Goal: Task Accomplishment & Management: Manage account settings

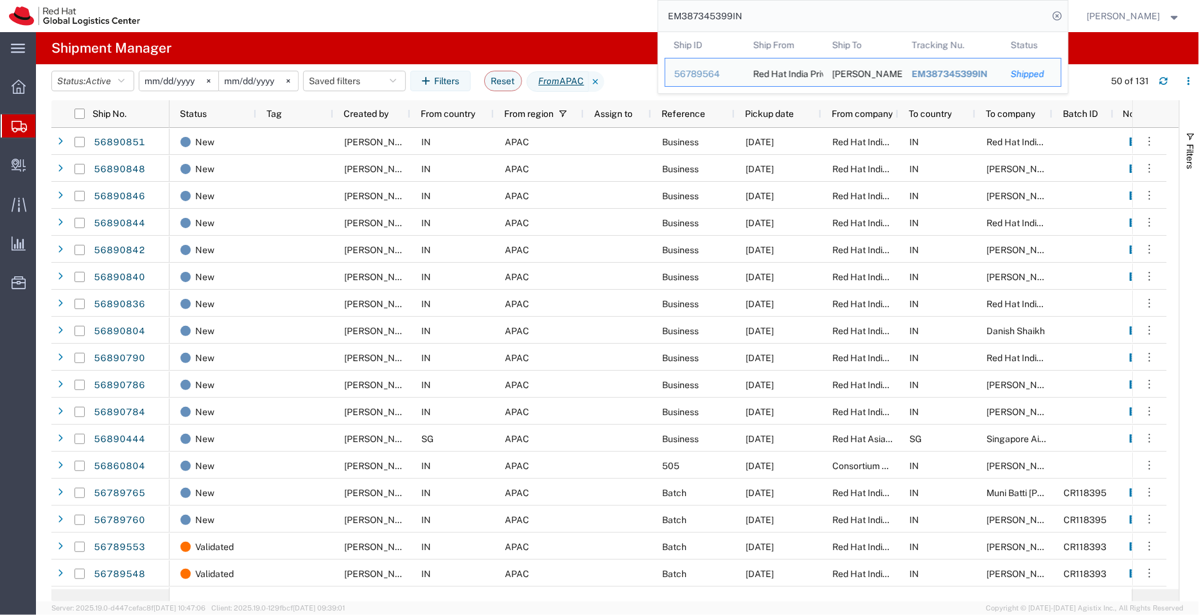
drag, startPoint x: 779, startPoint y: 12, endPoint x: 646, endPoint y: 6, distance: 133.1
click at [646, 6] on div "EM387345399IN Ship ID Ship From Ship To Tracking Nu. Status Ship ID 56789564 Sh…" at bounding box center [608, 16] width 919 height 32
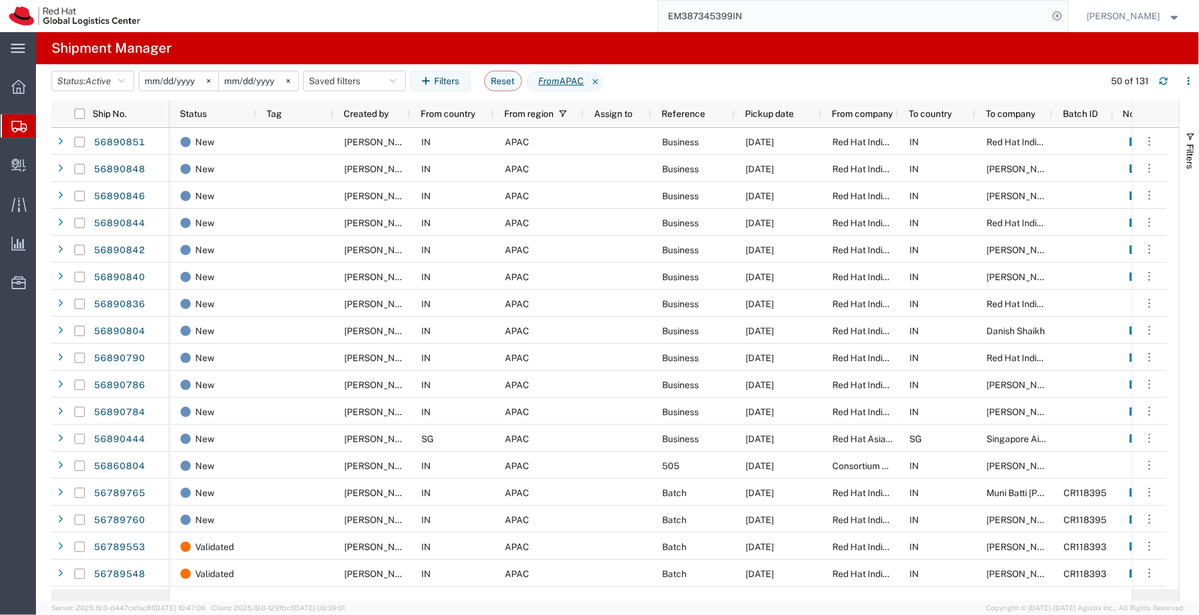
paste input "56891030"
type input "56891030"
click at [1062, 17] on icon at bounding box center [1058, 16] width 18 height 18
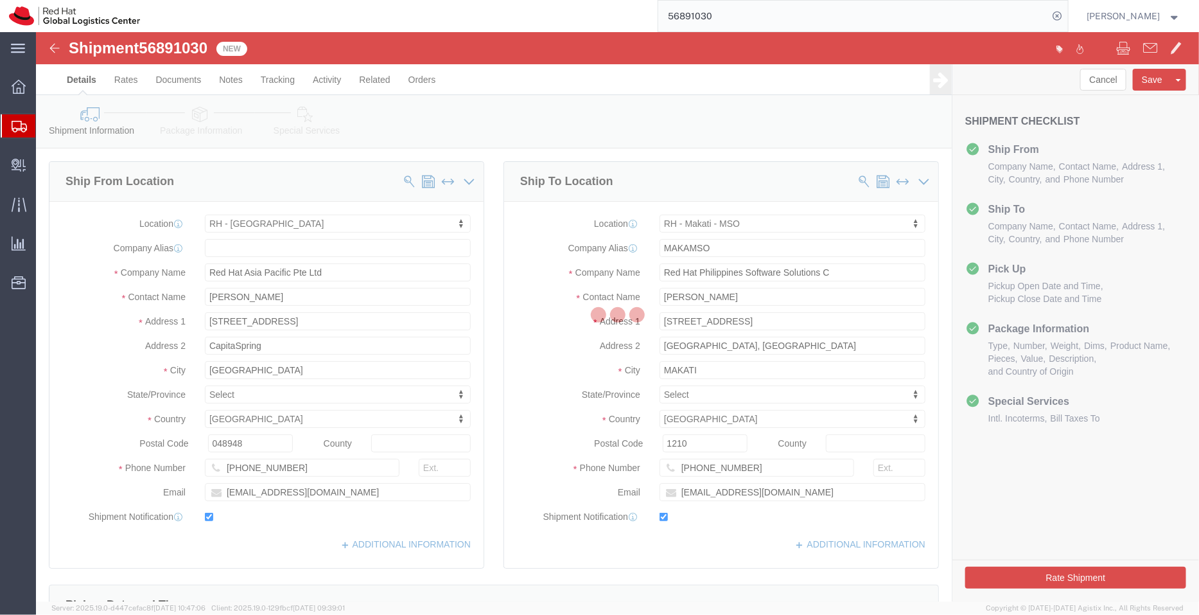
select select "51051"
select select "56131"
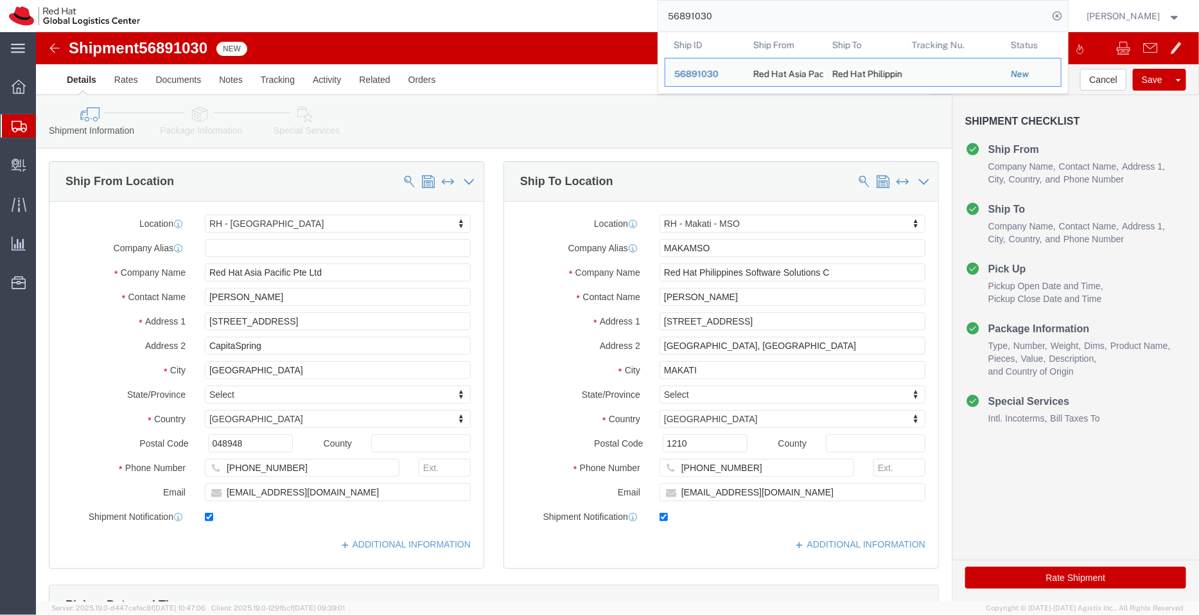
click div "[PHONE_NUMBER]"
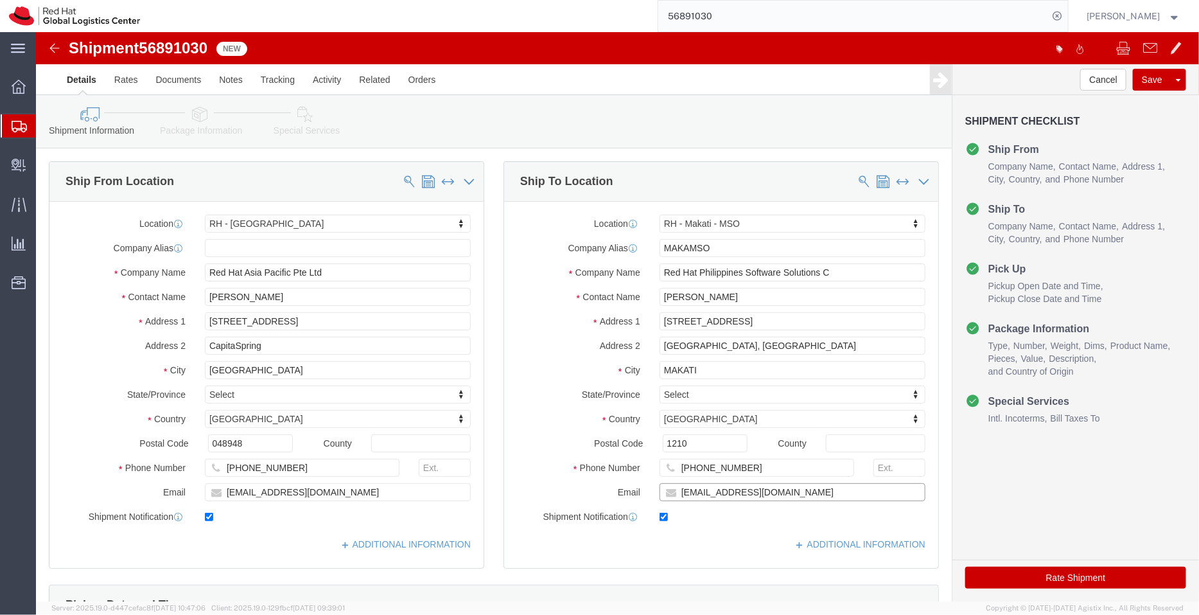
click input "[EMAIL_ADDRESS][DOMAIN_NAME]"
paste input "[EMAIL_ADDRESS][DOMAIN_NAME]"
type input "[EMAIL_ADDRESS][DOMAIN_NAME],[EMAIL_ADDRESS][DOMAIN_NAME]"
click link "ADDITIONAL INFORMATION"
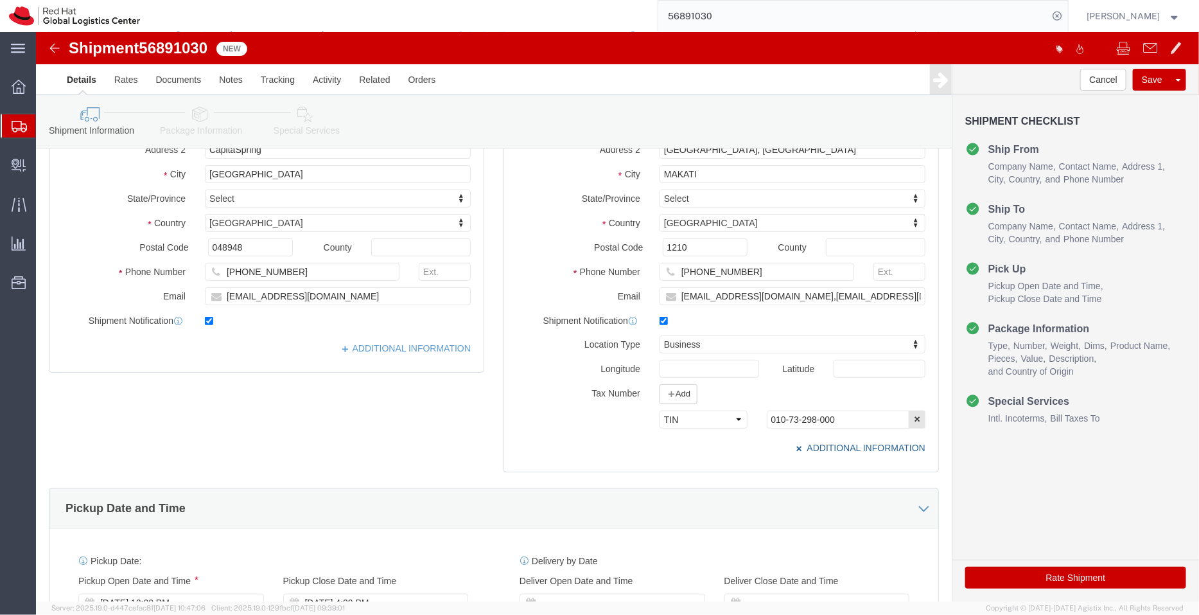
scroll to position [200, 0]
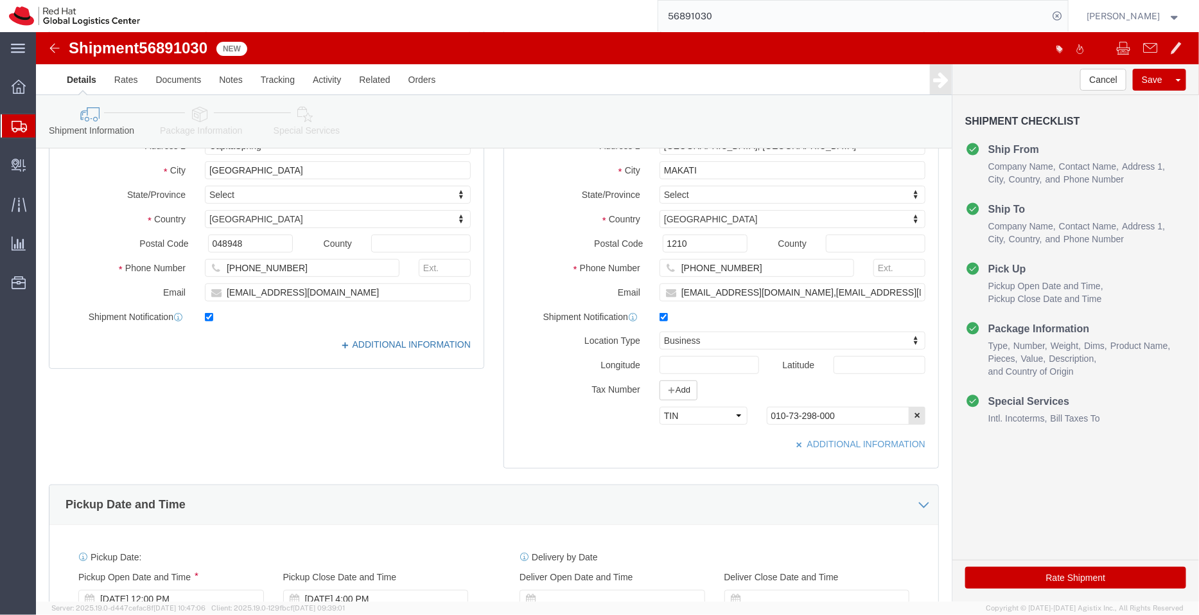
click link "ADDITIONAL INFORMATION"
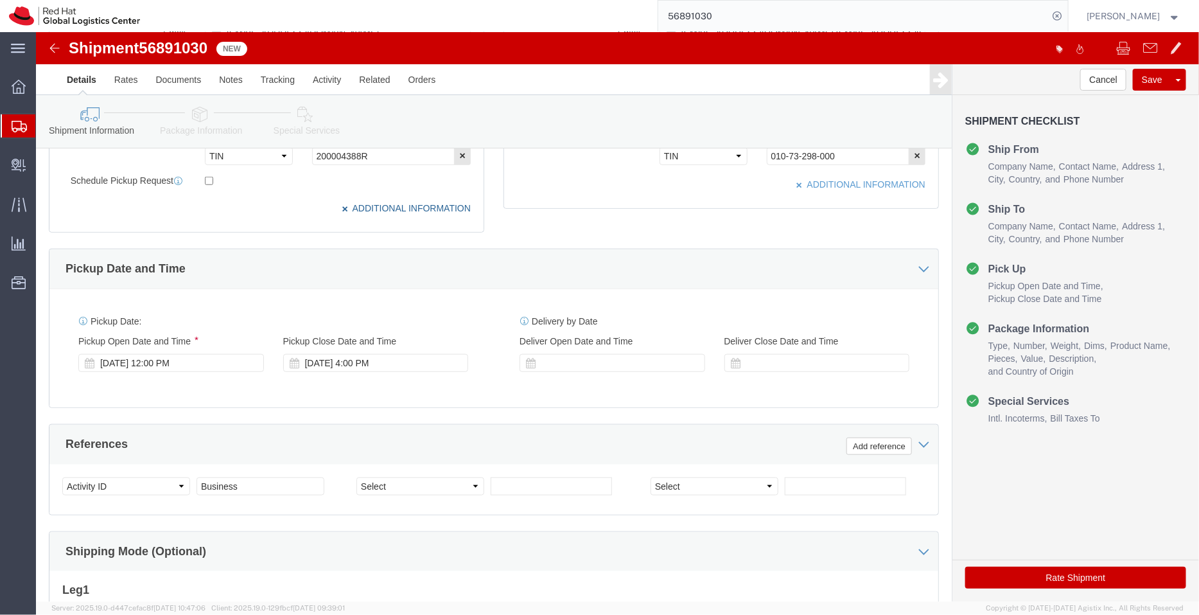
scroll to position [463, 0]
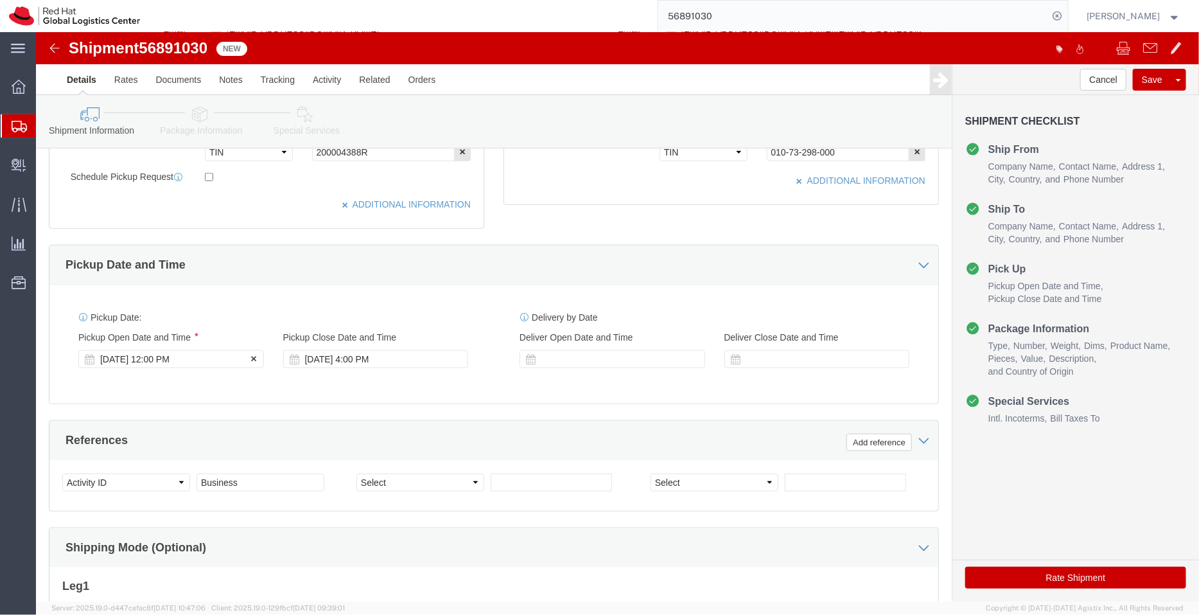
click div "[DATE] 12:00 PM"
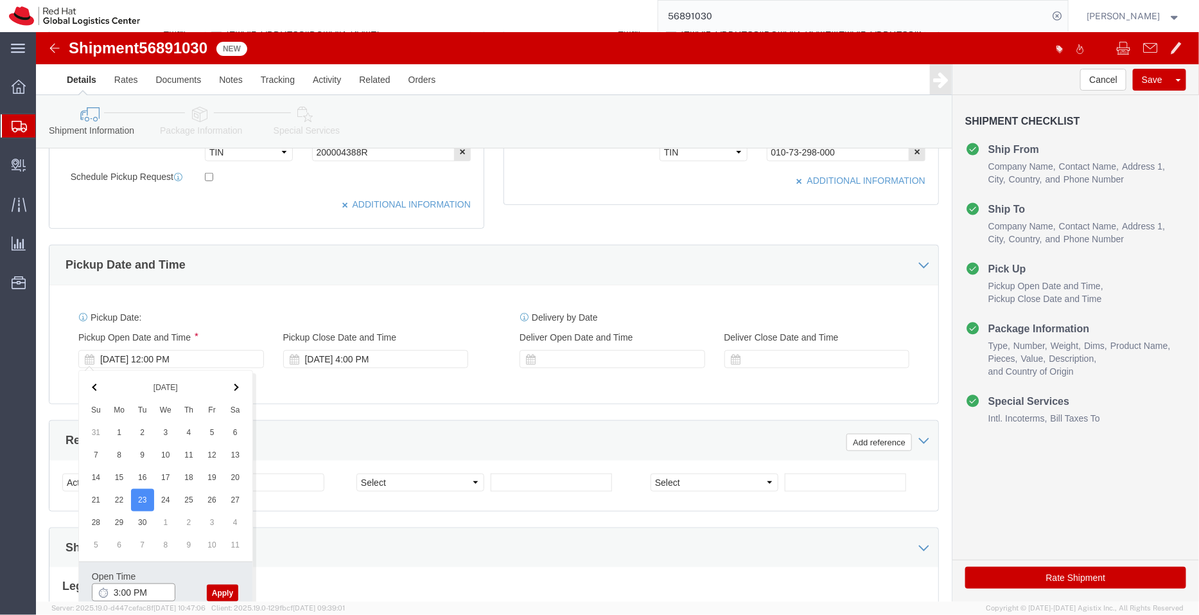
type input "3:00 PM"
click button "Apply"
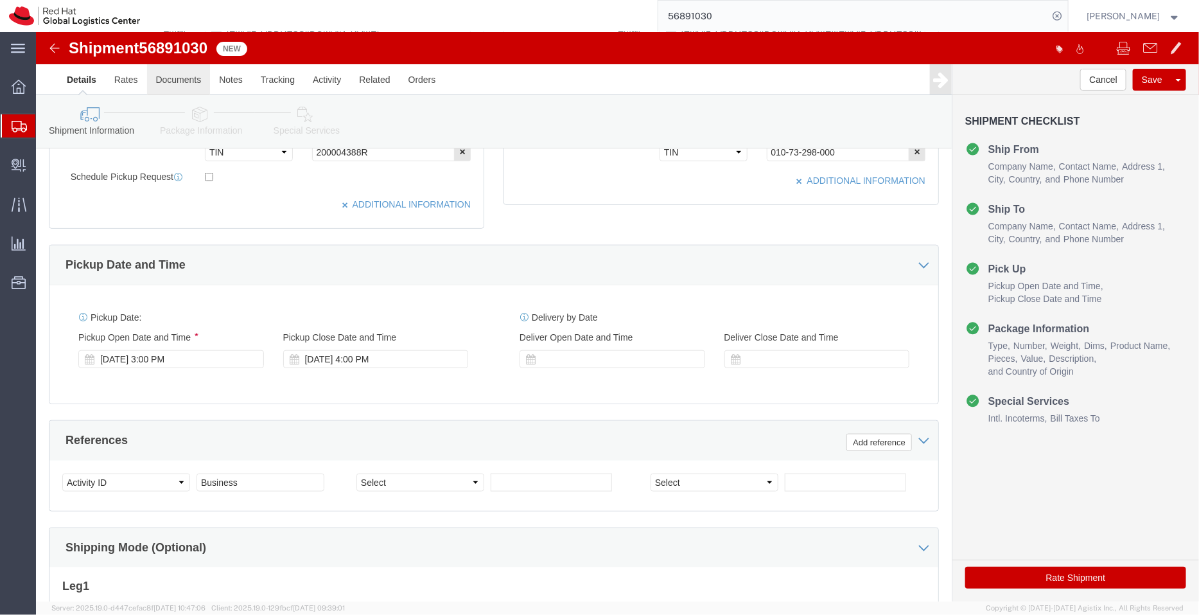
click link "Documents"
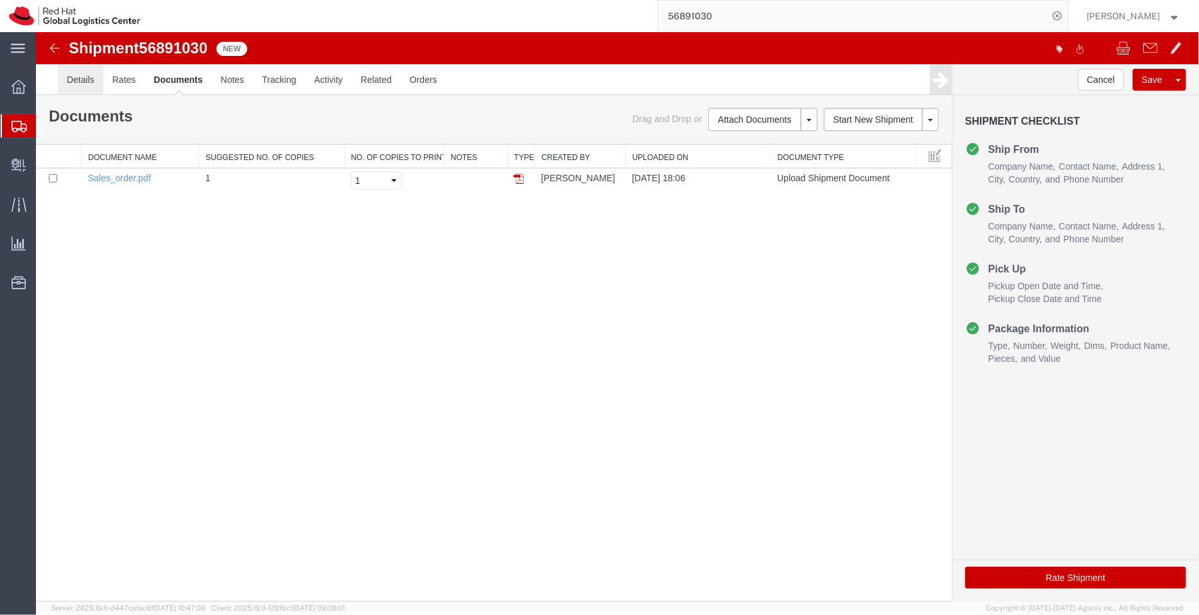
click at [92, 83] on link "Details" at bounding box center [80, 79] width 46 height 31
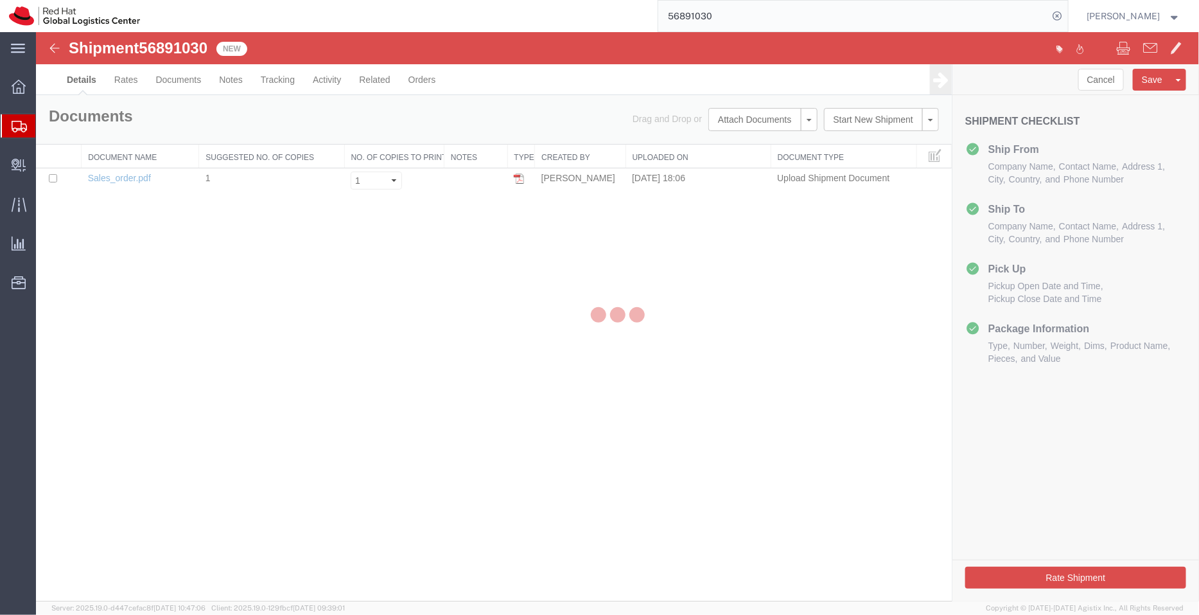
select select "51051"
select select "56131"
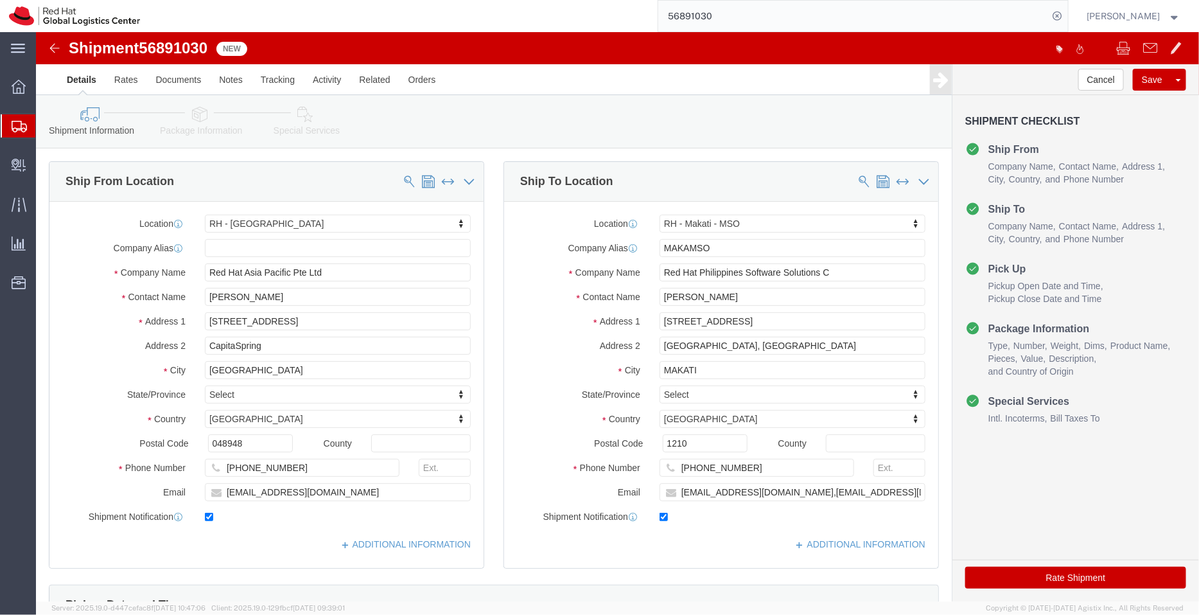
click icon
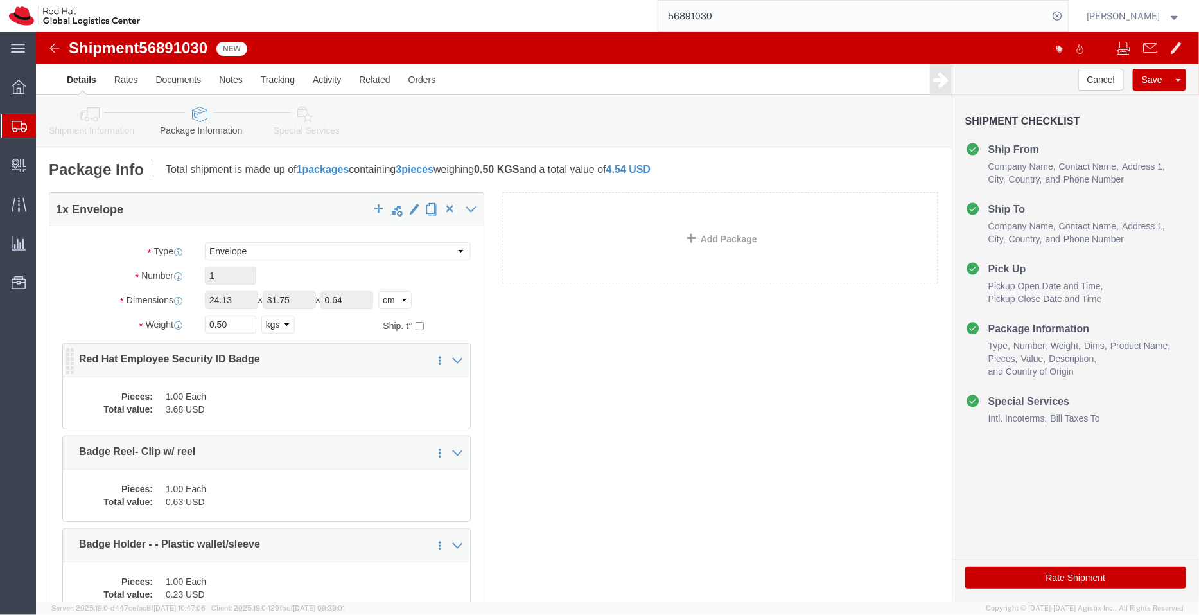
click dd "3.68 USD"
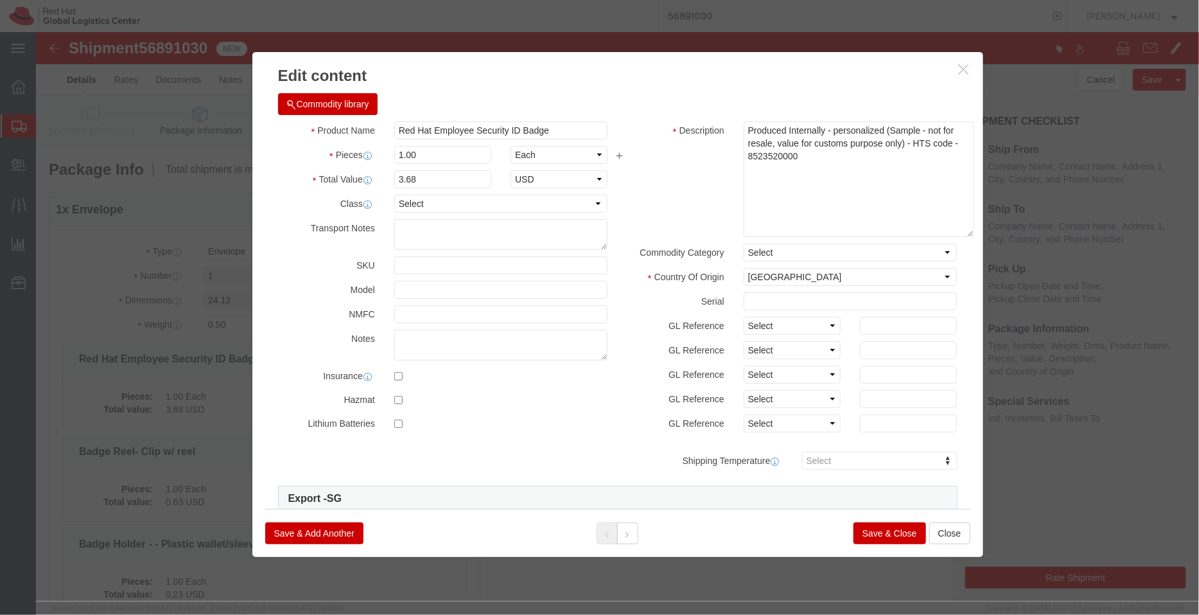
drag, startPoint x: 902, startPoint y: 114, endPoint x: 922, endPoint y: 200, distance: 88.3
click textarea "Produced Internally - personalized (Sample - not for resale, value for customs …"
drag, startPoint x: 758, startPoint y: 125, endPoint x: 667, endPoint y: 122, distance: 90.6
click div "Description Produced Internally - personalized (Sample - not for resale, value …"
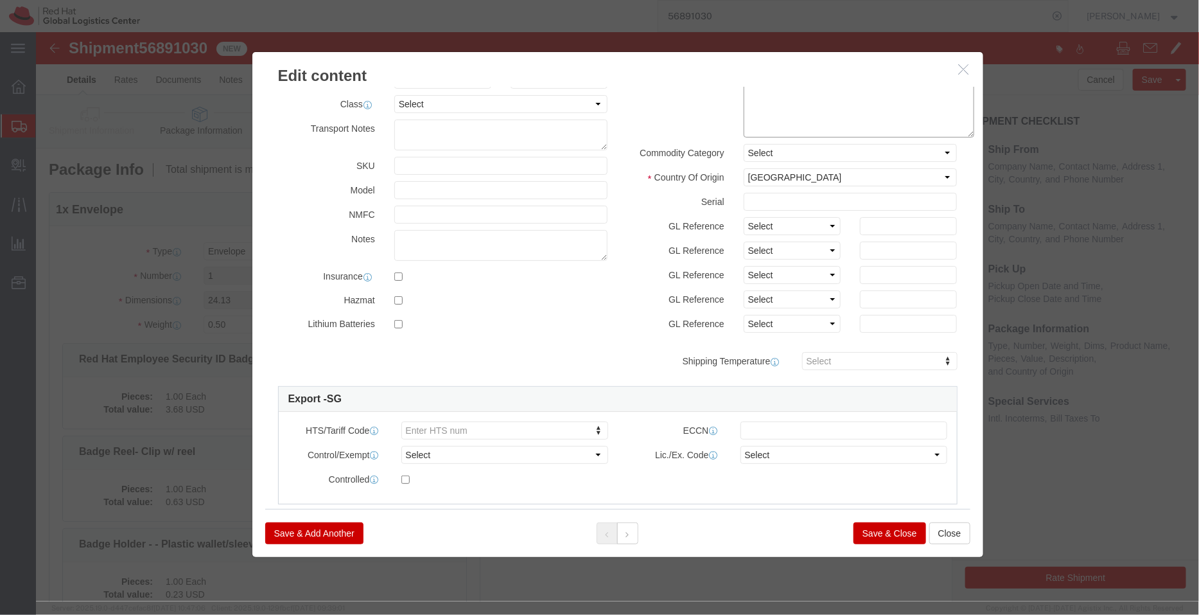
scroll to position [101, 0]
type textarea "Produced Internally - personalized (Sample - not for resale, value for customs …"
type input "8523520000"
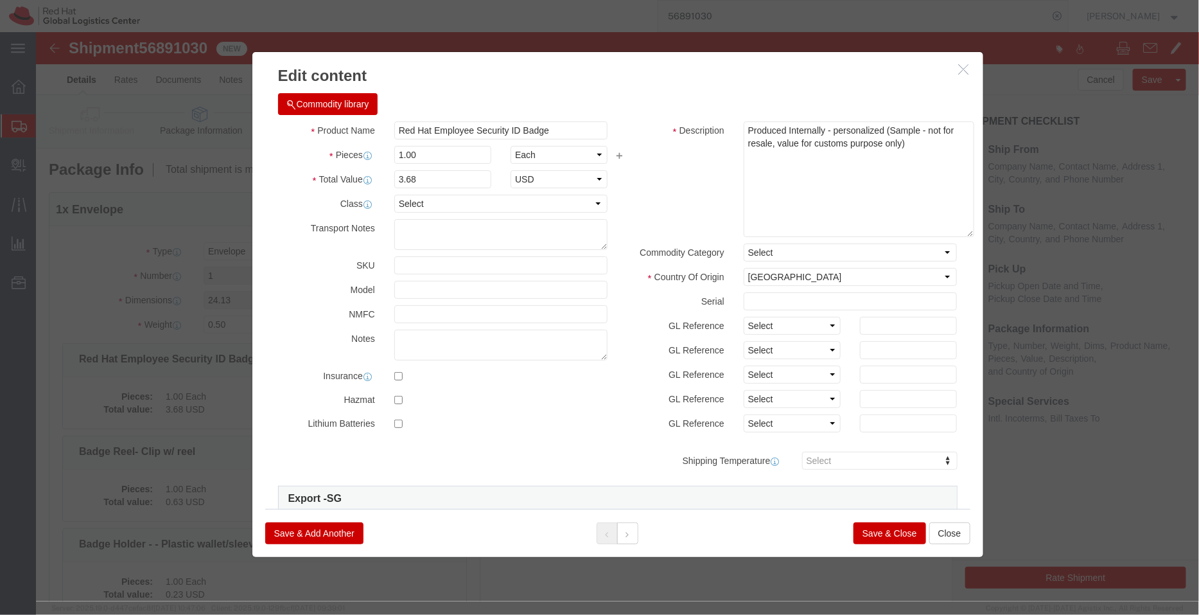
click button "Save & Close"
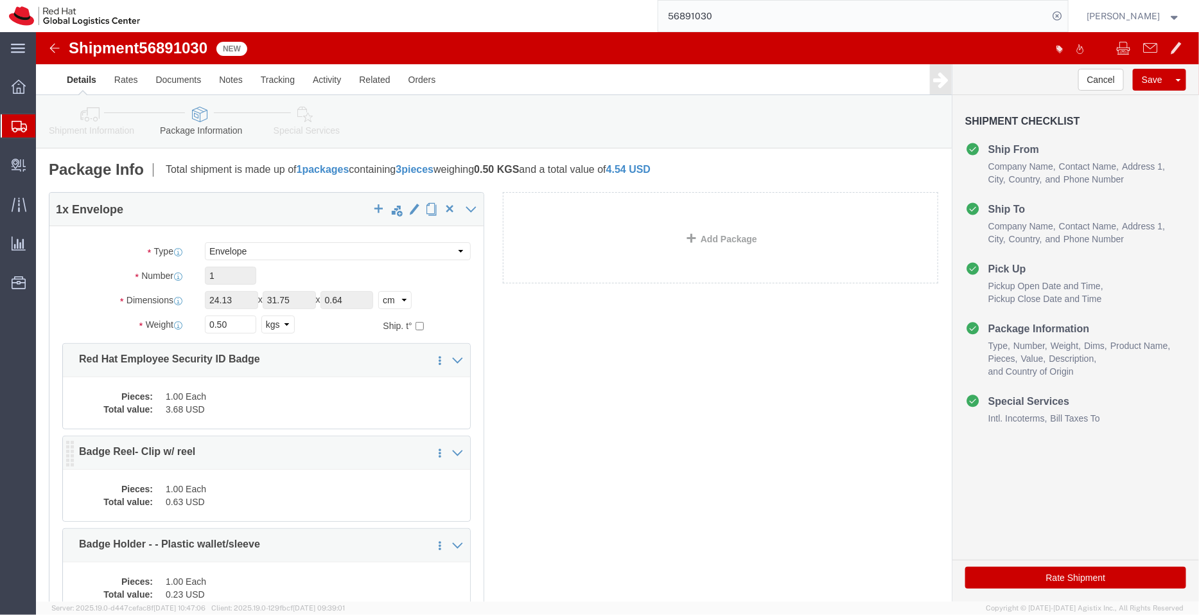
click dd "1.00 Each"
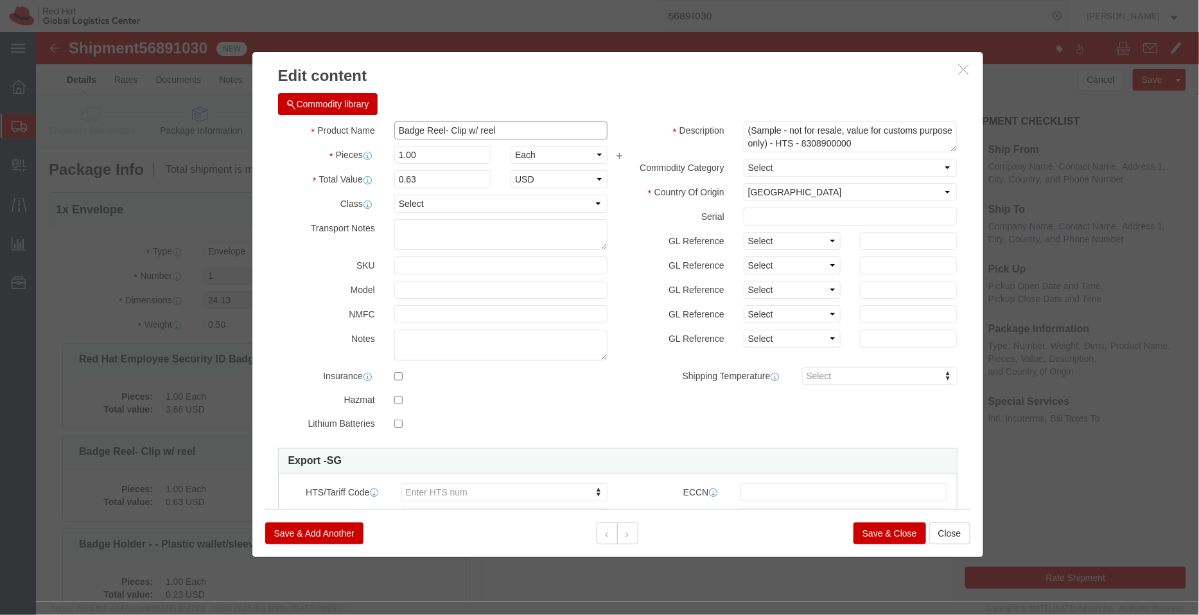
drag, startPoint x: 471, startPoint y: 96, endPoint x: 405, endPoint y: 101, distance: 67.0
click input "Badge Reel- Clip w/ reel"
type input "Badge Reel"
click textarea "(Sample - not for resale, value for customs purpose only) - HTS - 8308900000"
paste textarea "- Clip w/ reel"
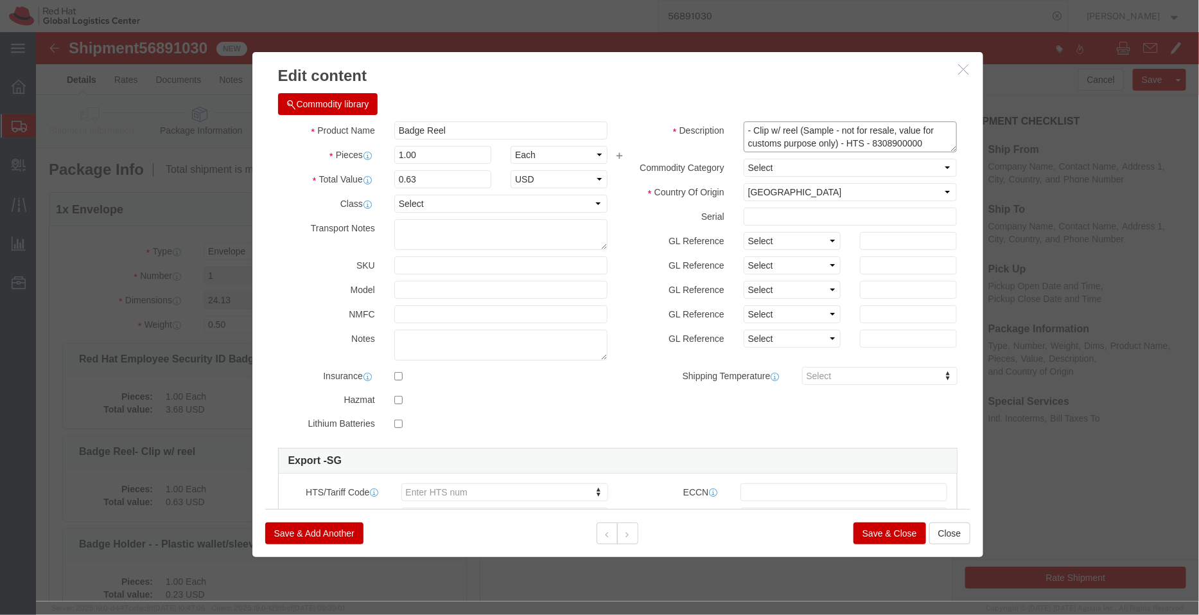
drag, startPoint x: 889, startPoint y: 107, endPoint x: 828, endPoint y: 109, distance: 61.0
click textarea "(Sample - not for resale, value for customs purpose only) - HTS - 8308900000"
type textarea "- Clip w/ reel (Sample - not for resale, value for customs purpose only)"
type input "8308900000"
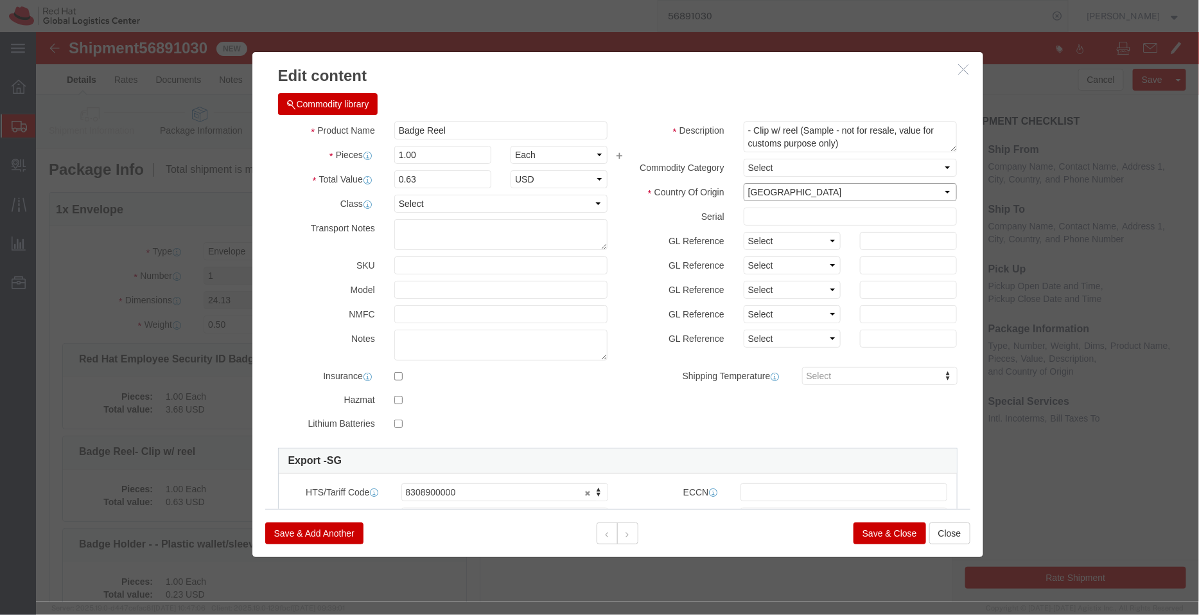
click select "Select [GEOGRAPHIC_DATA] [GEOGRAPHIC_DATA] [GEOGRAPHIC_DATA] [GEOGRAPHIC_DATA] …"
select select "CN"
click select "Select [GEOGRAPHIC_DATA] [GEOGRAPHIC_DATA] [GEOGRAPHIC_DATA] [GEOGRAPHIC_DATA] …"
click button "Save & Close"
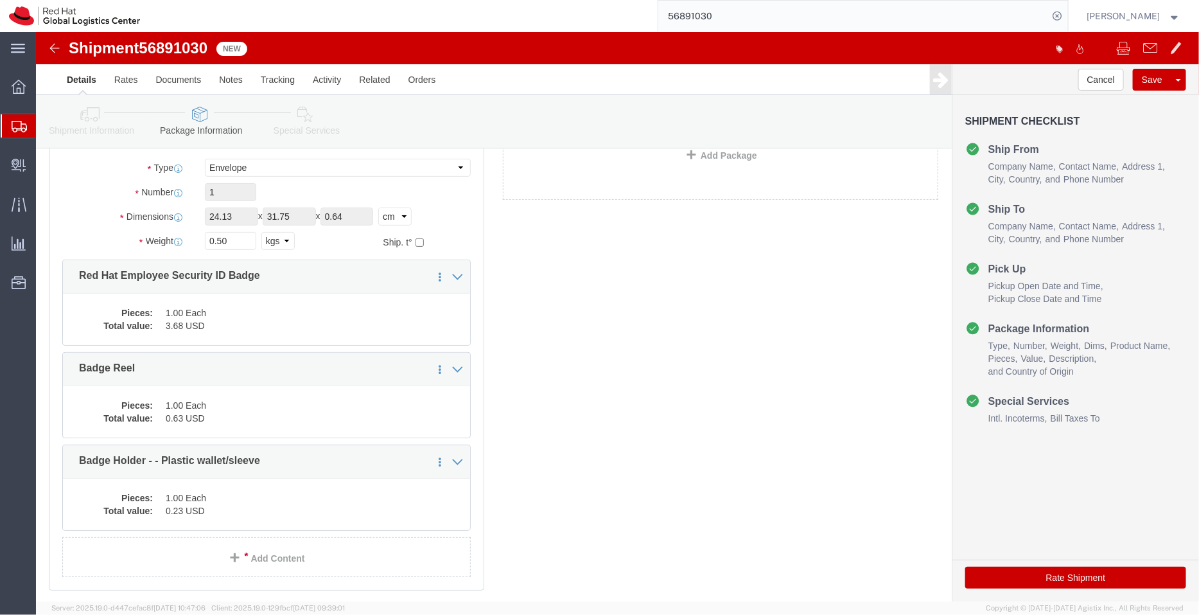
scroll to position [163, 0]
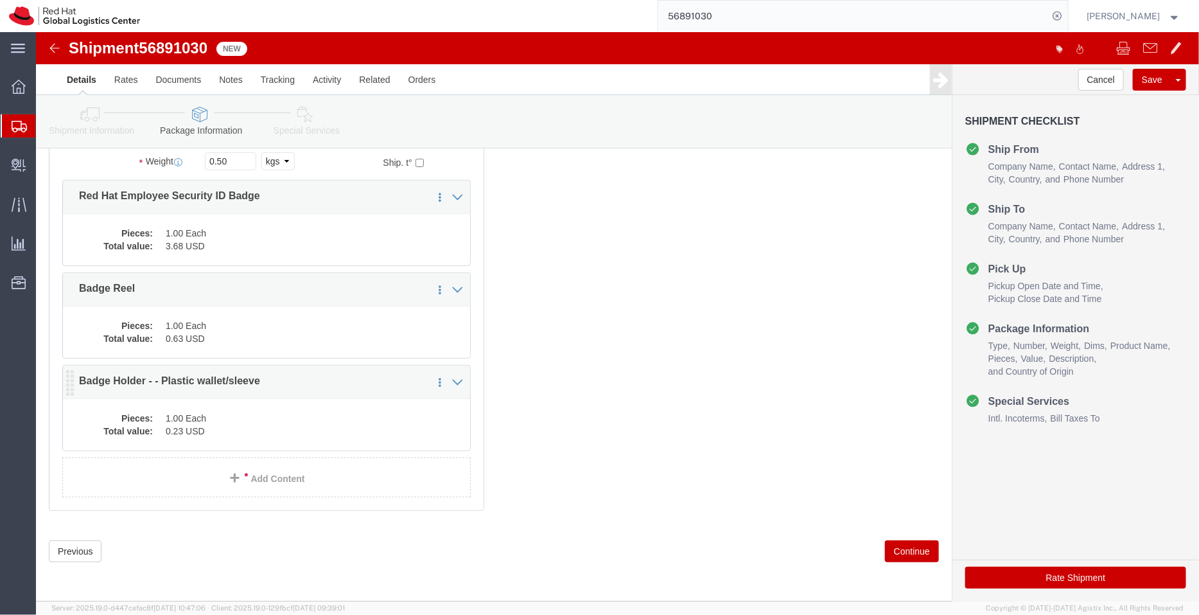
click dd "0.23 USD"
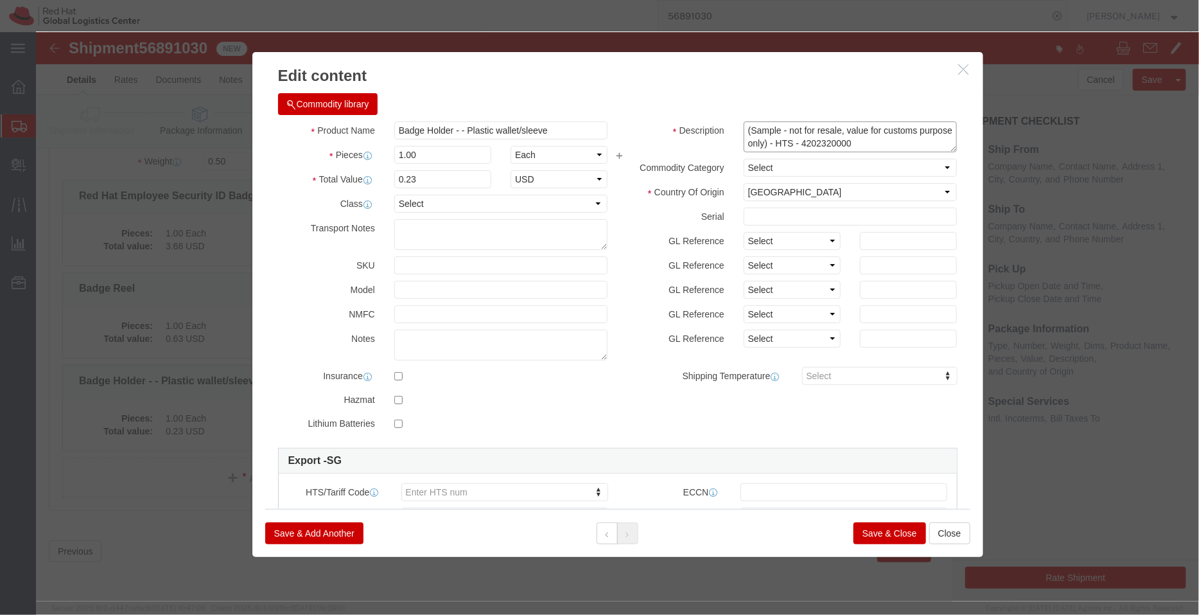
drag, startPoint x: 852, startPoint y: 111, endPoint x: 792, endPoint y: 111, distance: 59.1
click textarea "(Sample - not for resale, value for customs purpose only) - HTS - 4202320000"
type textarea "(Sample - not for resale, value for customs purpose only) - HTS -"
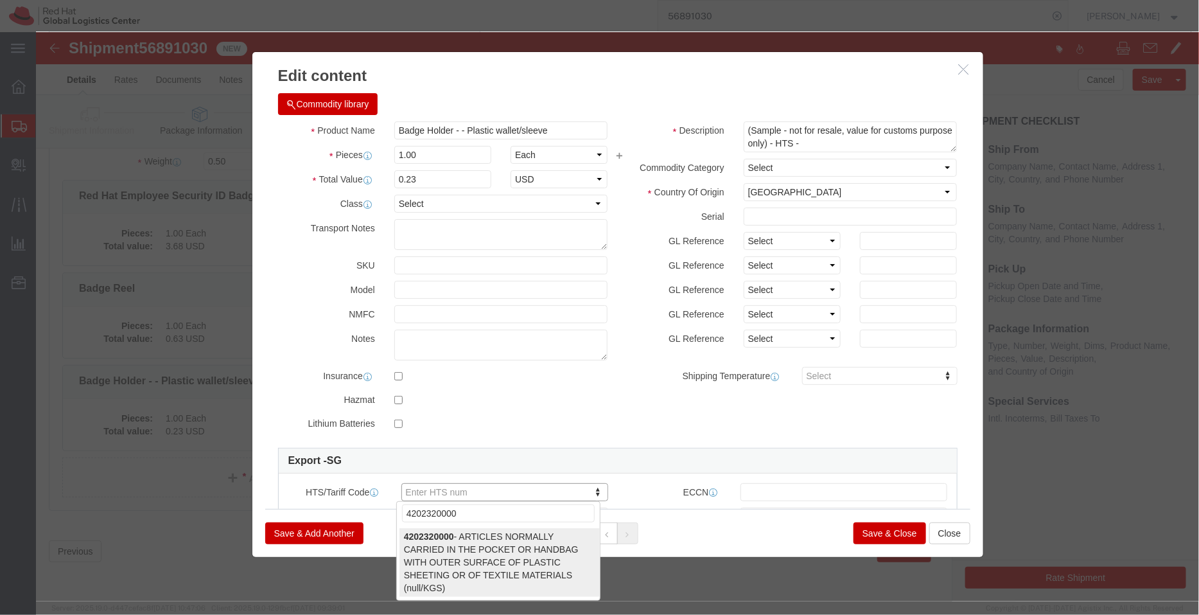
type input "4202320000"
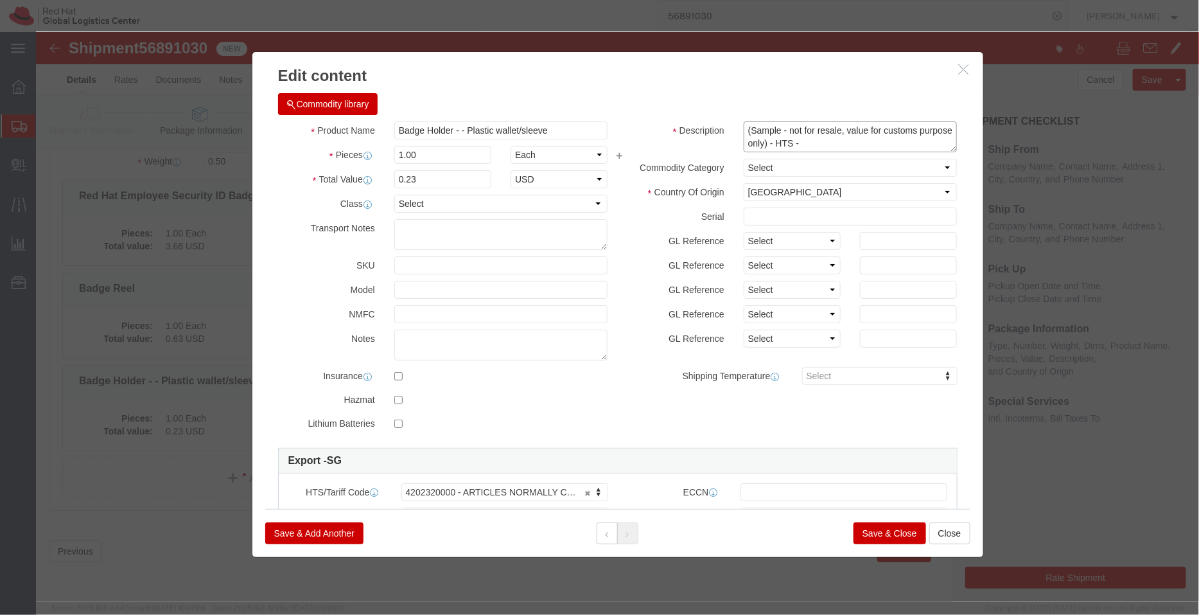
click textarea "(Sample - not for resale, value for customs purpose only) - HTS - 4202320000"
type textarea "(Sample - not for resale, value for customs purpose only)"
drag, startPoint x: 514, startPoint y: 94, endPoint x: 421, endPoint y: 94, distance: 93.8
click input "Badge Holder - - Plastic wallet/sleeve"
type input "Badge Holder"
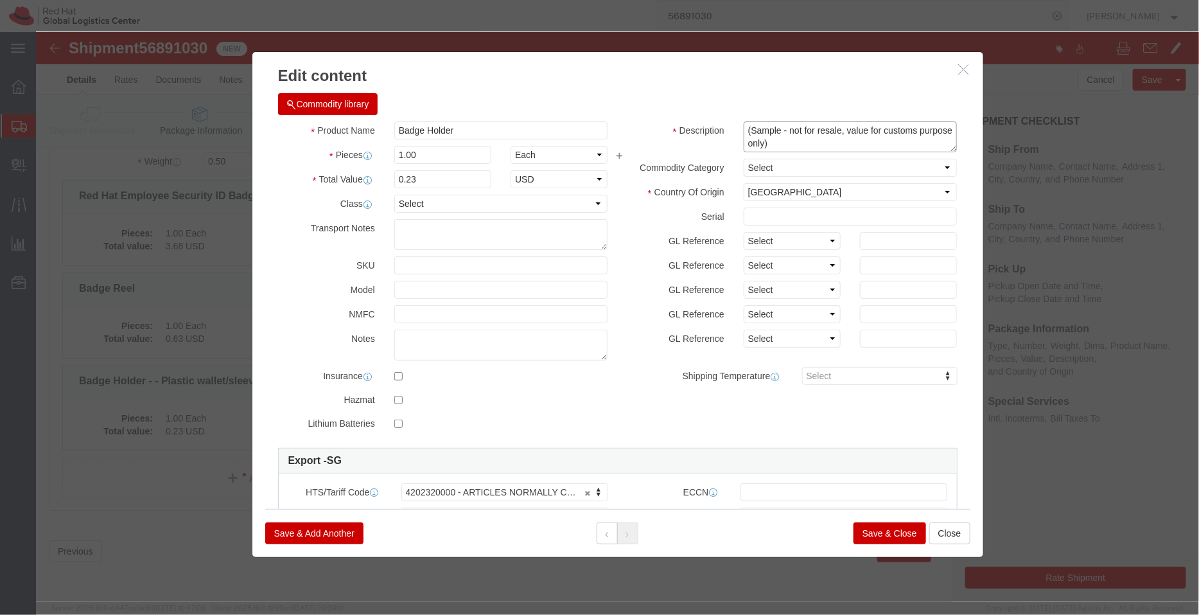
click textarea "(Sample - not for resale, value for customs purpose only) - HTS - 4202320000"
paste textarea "- Plastic wallet/sleeve"
type textarea "- Plastic wallet/sleeve (Sample - not for resale, value for customs purpose onl…"
click select "Select [GEOGRAPHIC_DATA] [GEOGRAPHIC_DATA] [GEOGRAPHIC_DATA] [GEOGRAPHIC_DATA] …"
select select "CN"
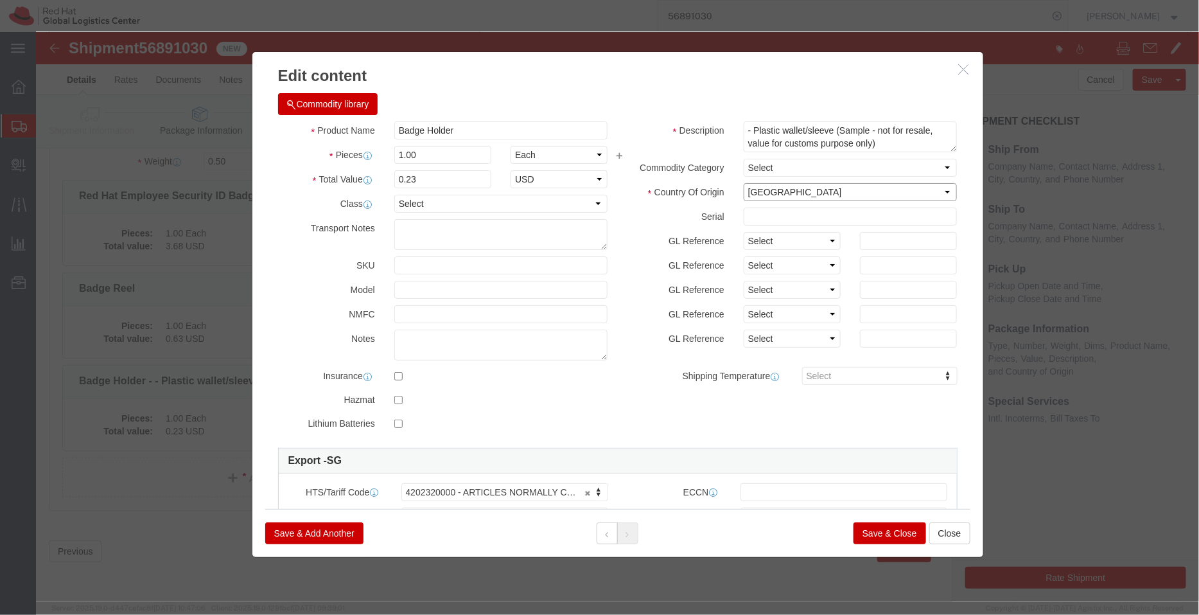
click select "Select [GEOGRAPHIC_DATA] [GEOGRAPHIC_DATA] [GEOGRAPHIC_DATA] [GEOGRAPHIC_DATA] …"
click div "Save & Add Another Save & Close Close"
click button "Save & Close"
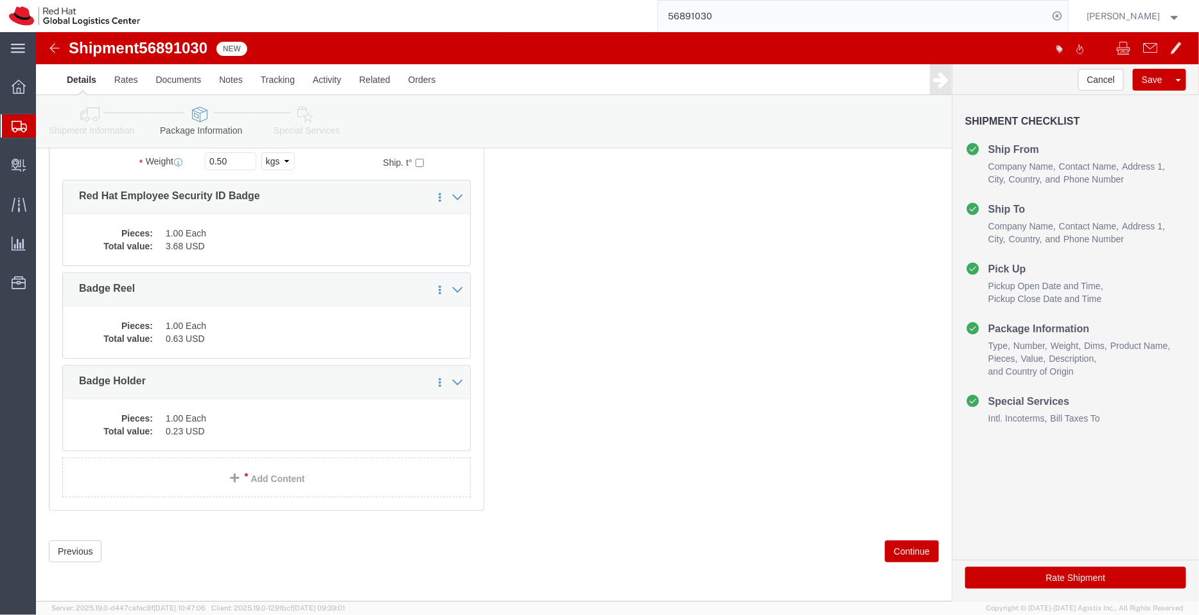
click icon
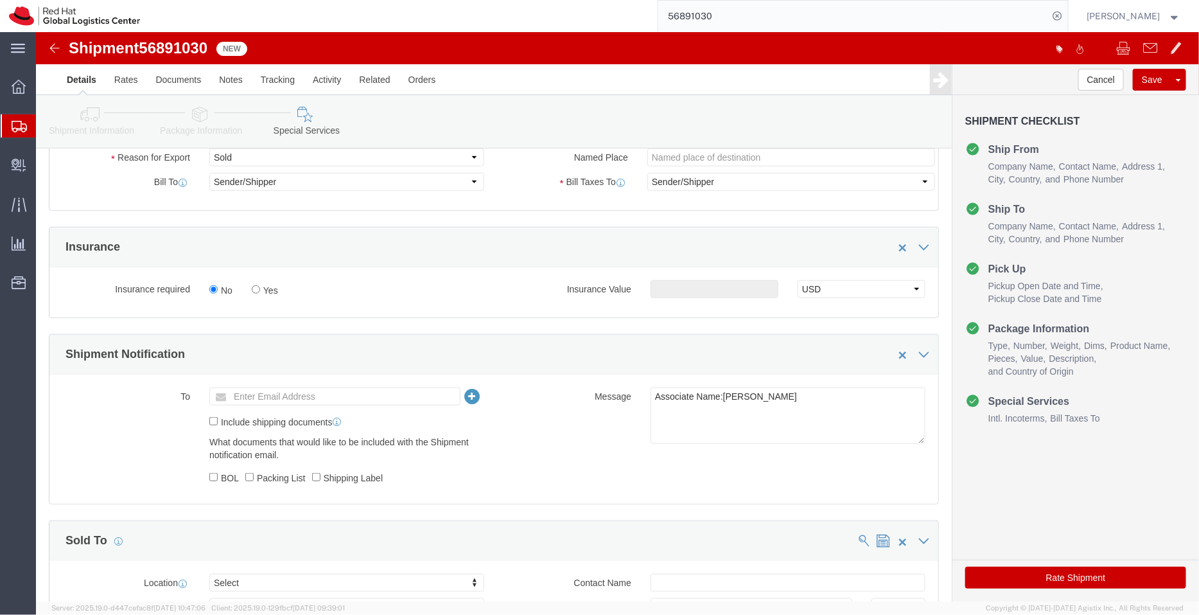
scroll to position [385, 0]
click textarea "Associate Name:[PERSON_NAME]"
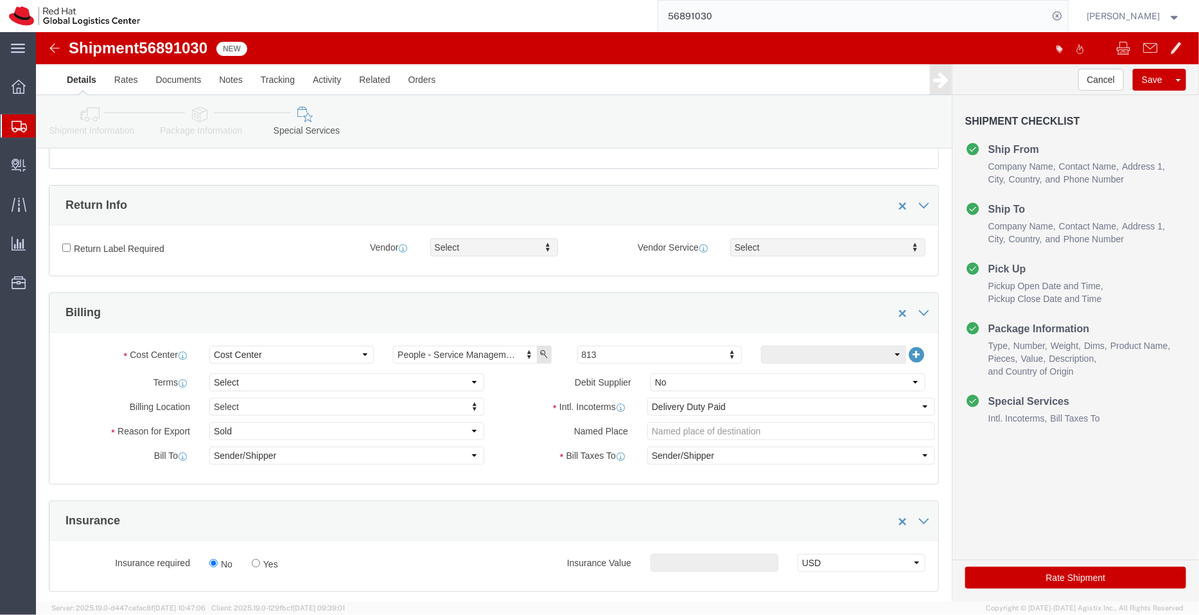
scroll to position [109, 0]
type textarea "ID Badge and supplies for Associate Name:[PERSON_NAME]"
click select "Select Free of Charge Free of Cost NET 30 NET 45 NET 60 See Comment"
select select "FREE_OF_COST"
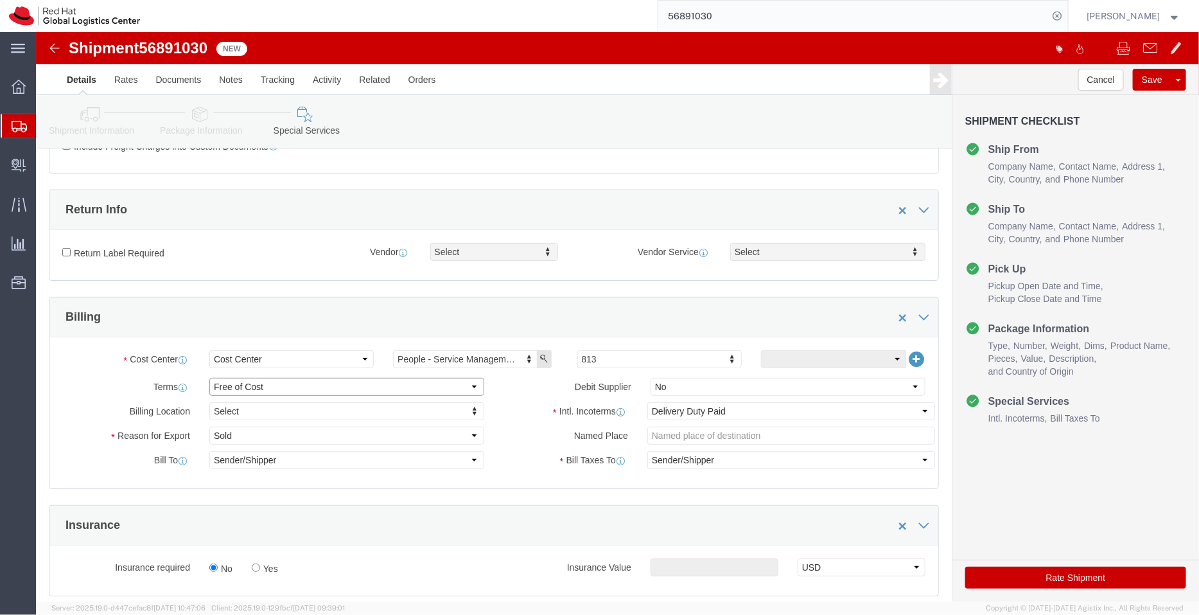
click select "Select Free of Charge Free of Cost NET 30 NET 45 NET 60 See Comment"
click select "Select Gift Personal Effects Repair/Warranty Return Sample Sold Temporary/Not S…"
select select "SAMPLE"
click select "Select Gift Personal Effects Repair/Warranty Return Sample Sold Temporary/Not S…"
click div "Rate Shipment"
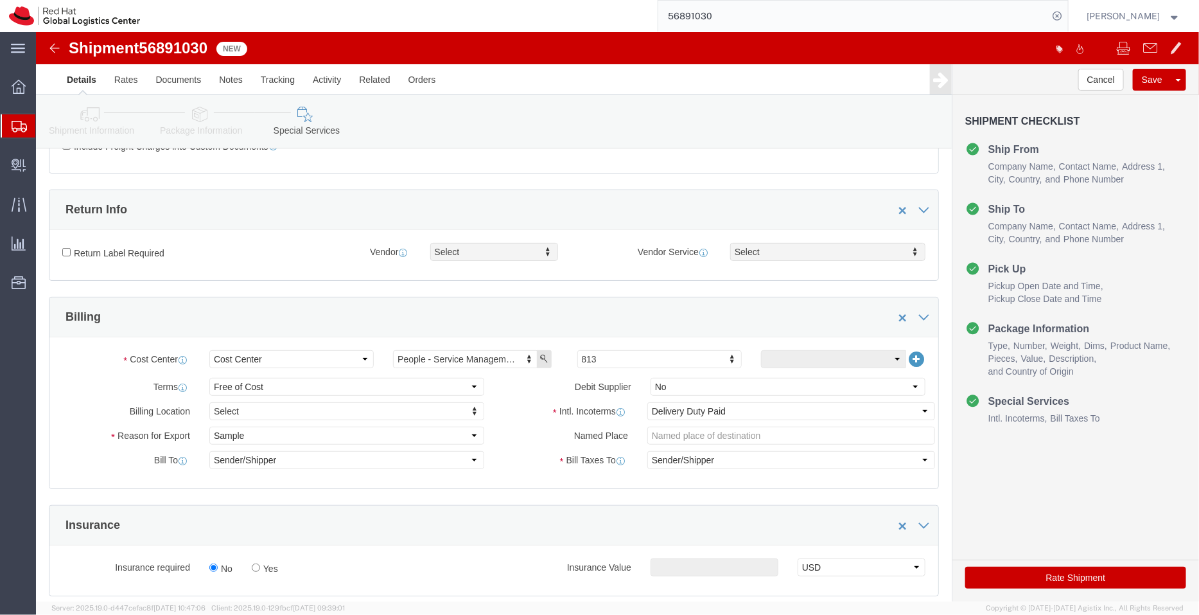
click button "Rate Shipment"
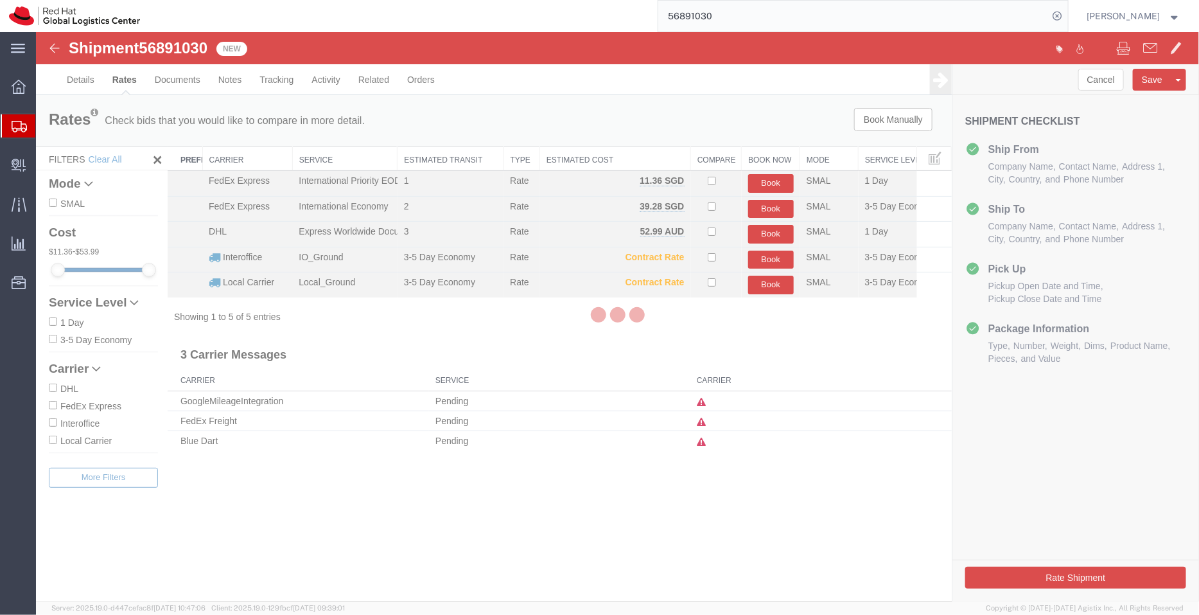
scroll to position [0, 0]
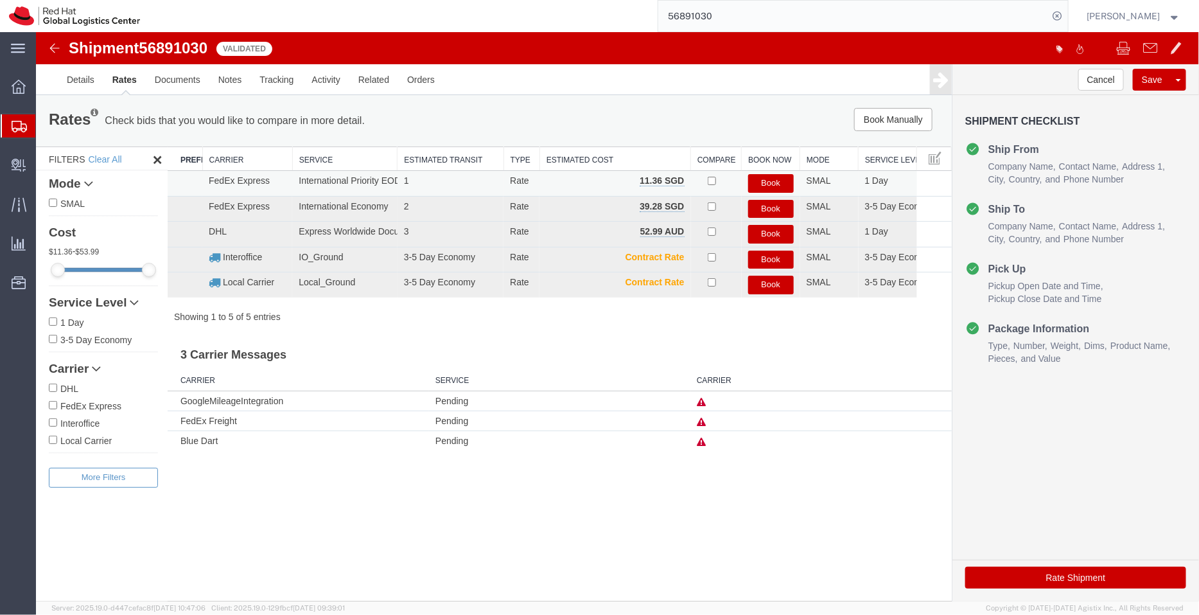
click at [774, 187] on button "Book" at bounding box center [771, 182] width 46 height 19
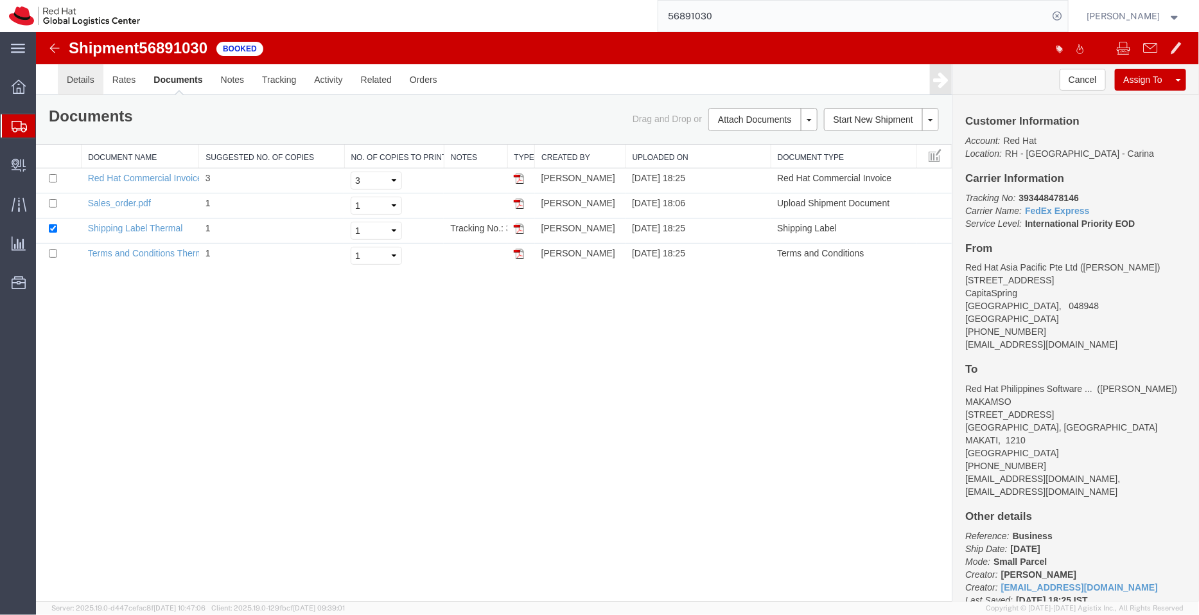
click at [89, 80] on link "Details" at bounding box center [80, 79] width 46 height 31
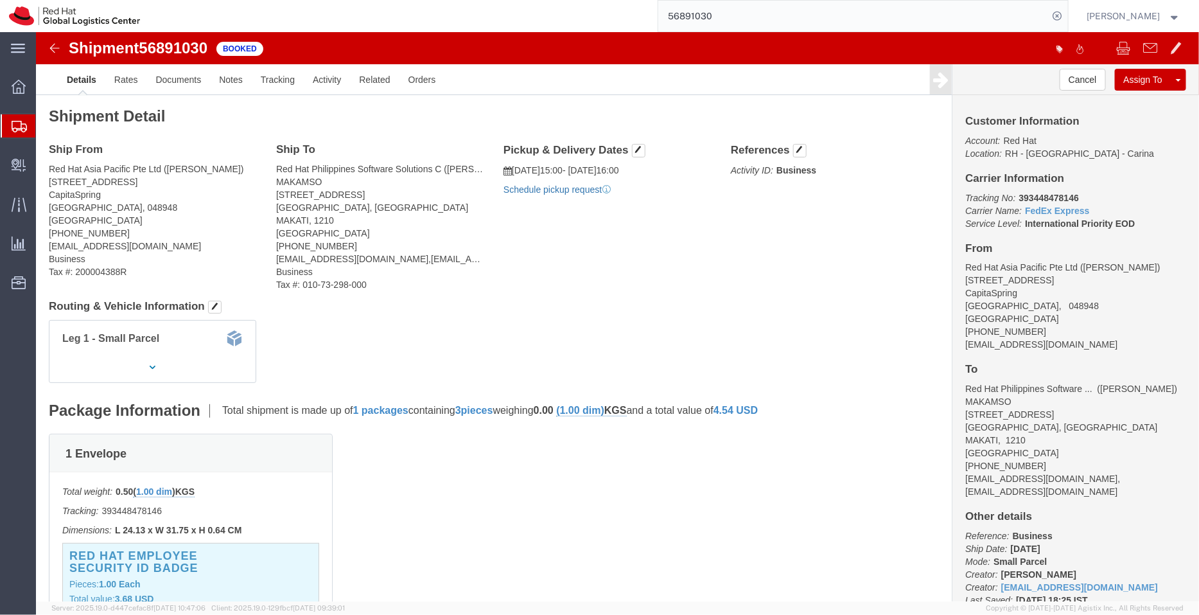
click link "Schedule pickup request"
drag, startPoint x: 632, startPoint y: 162, endPoint x: 474, endPoint y: 134, distance: 160.5
click div "Pickup & Delivery Dates [DATE] 15:00 - [DATE] 16:00 Pickup request number : SIN…"
copy div "[DATE] 15:00 - [DATE] 16:00 Pickup request number : SINA637"
click link "Documents"
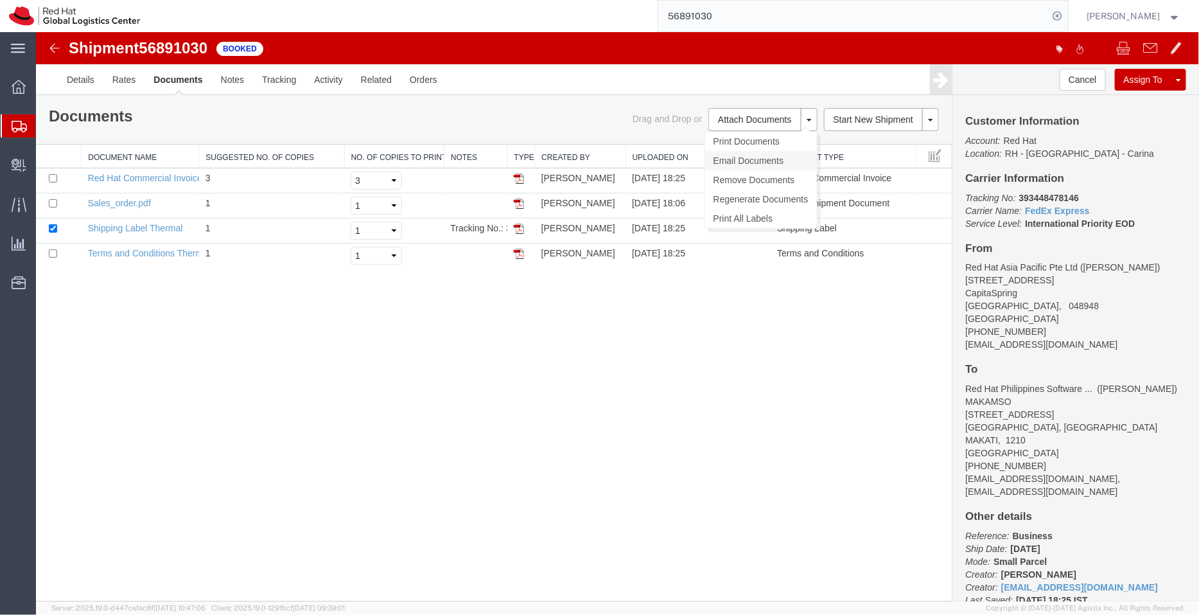
click at [749, 155] on link "Email Documents" at bounding box center [760, 159] width 112 height 19
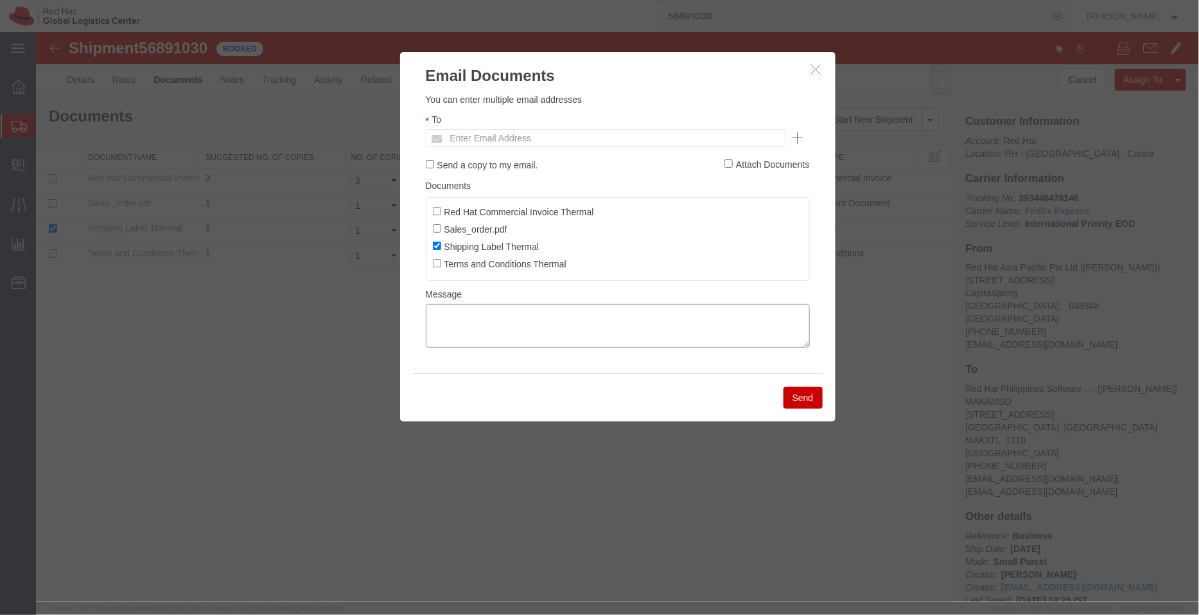
click at [560, 319] on textarea at bounding box center [617, 325] width 384 height 44
paste textarea "[DATE] 15:00 - [DATE] 16:00 Pickup request number: SINA637"
click at [426, 338] on textarea "[DATE] 15:00 - [DATE] 16:00 Pickup request number: SINA637" at bounding box center [617, 325] width 384 height 44
click at [426, 313] on textarea "[DATE] 15:00 - [DATE] 16:00 FedEx Pickup request number: SINA637" at bounding box center [617, 325] width 384 height 44
type textarea "Pickup date/time -09/23/2025 15:00 [DATE] 16:00 FedEx Pickup request number: SI…"
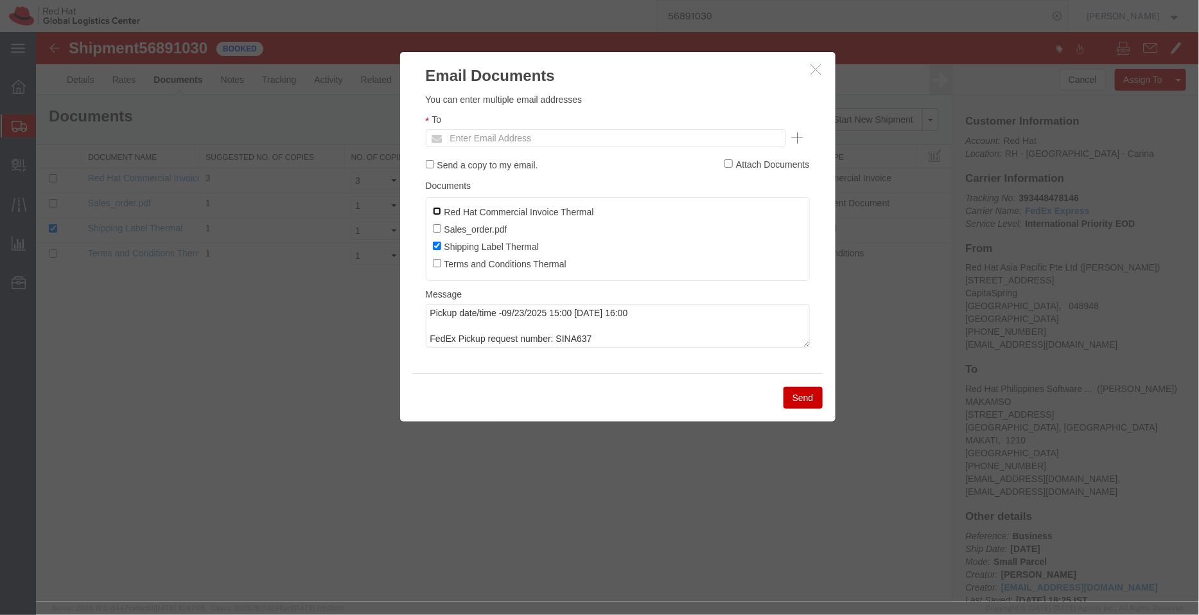
click at [436, 208] on input "Red Hat Commercial Invoice Thermal" at bounding box center [436, 210] width 8 height 8
checkbox input "true"
click at [512, 135] on input "text" at bounding box center [518, 137] width 150 height 17
type input "salchua"
click at [801, 394] on button "Send" at bounding box center [802, 397] width 39 height 22
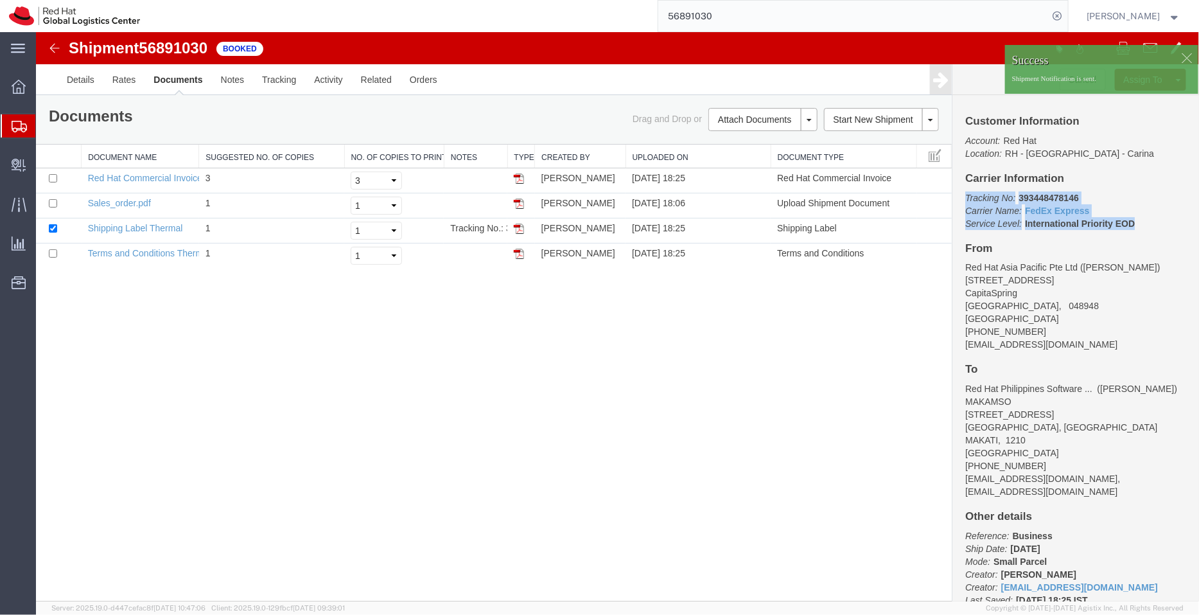
drag, startPoint x: 1183, startPoint y: 256, endPoint x: 960, endPoint y: 196, distance: 230.9
click at [960, 196] on div "Customer Information Account: Red Hat Location: [GEOGRAPHIC_DATA] - [GEOGRAPHIC…" at bounding box center [1075, 347] width 247 height 506
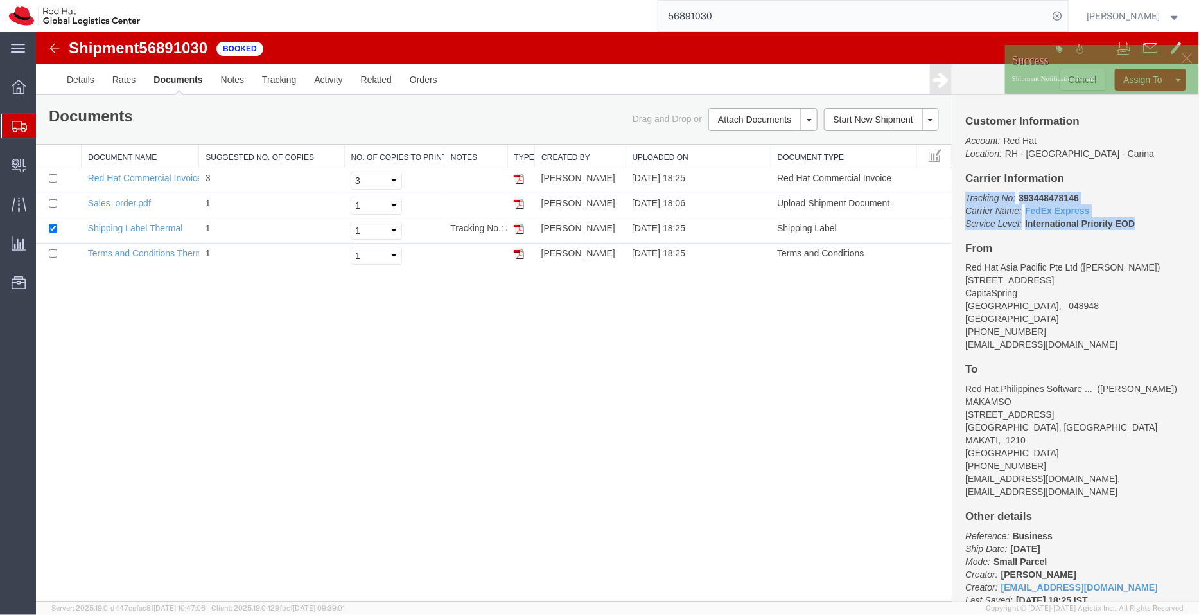
copy p "Tracking No: 393448478146 Carrier Name: FedEx Express FedEx Express Service Lev…"
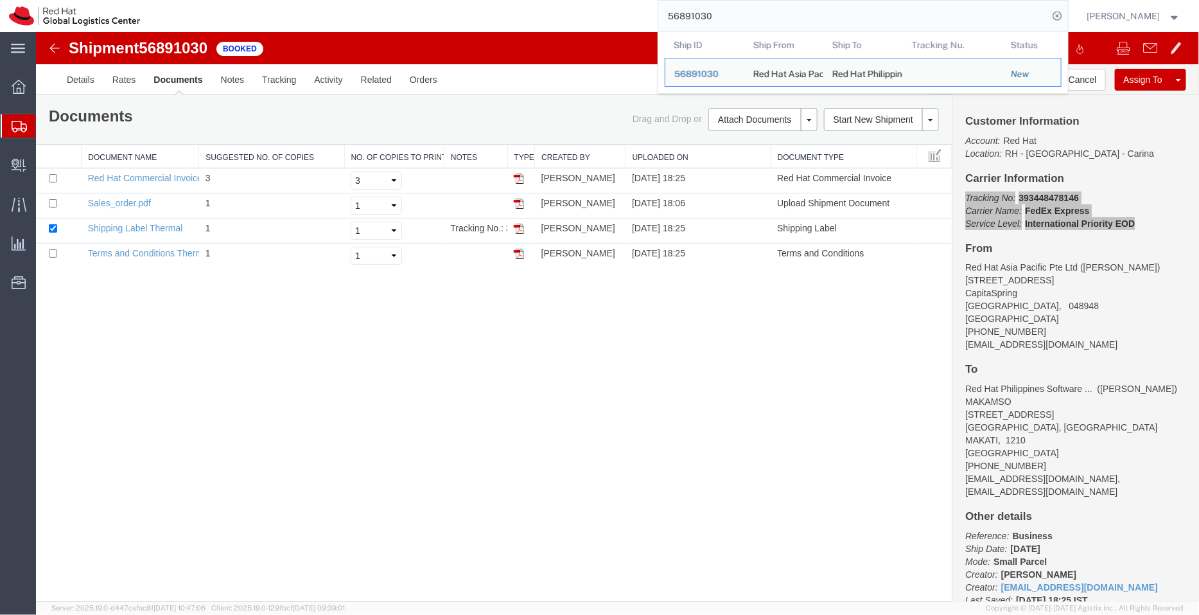
drag, startPoint x: 718, startPoint y: 21, endPoint x: 638, endPoint y: 11, distance: 80.2
click at [638, 11] on div "56891030 Ship ID Ship From Ship To Tracking Nu. Status Ship ID 56891030 Ship Fr…" at bounding box center [608, 16] width 919 height 32
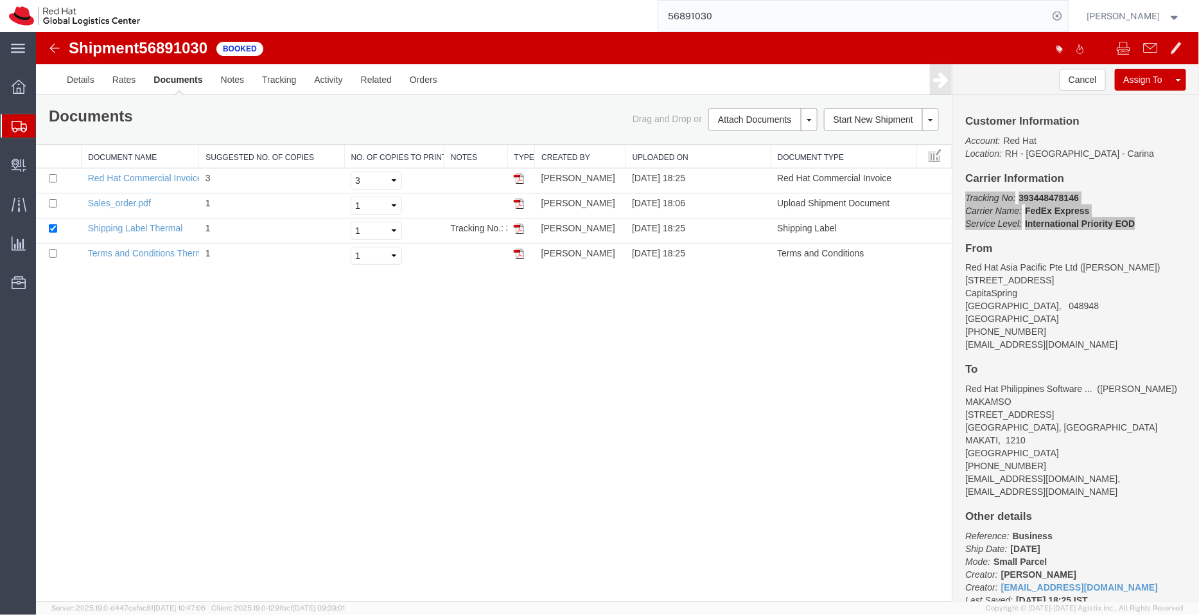
paste input "62051"
click at [1065, 14] on icon at bounding box center [1058, 16] width 18 height 18
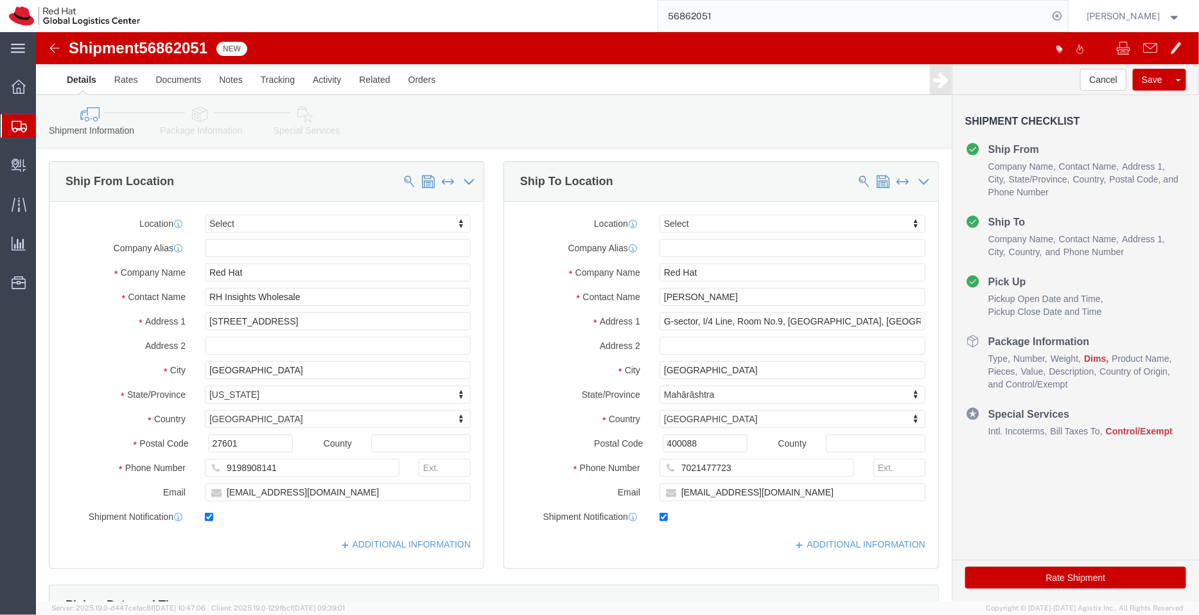
click icon
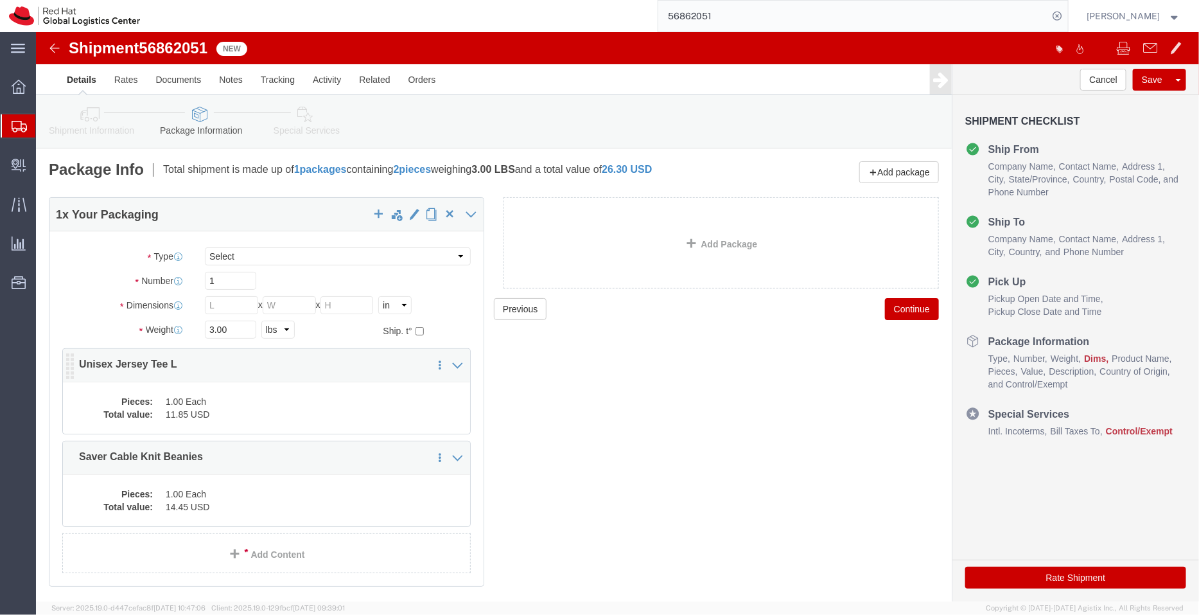
click dd "1.00 Each"
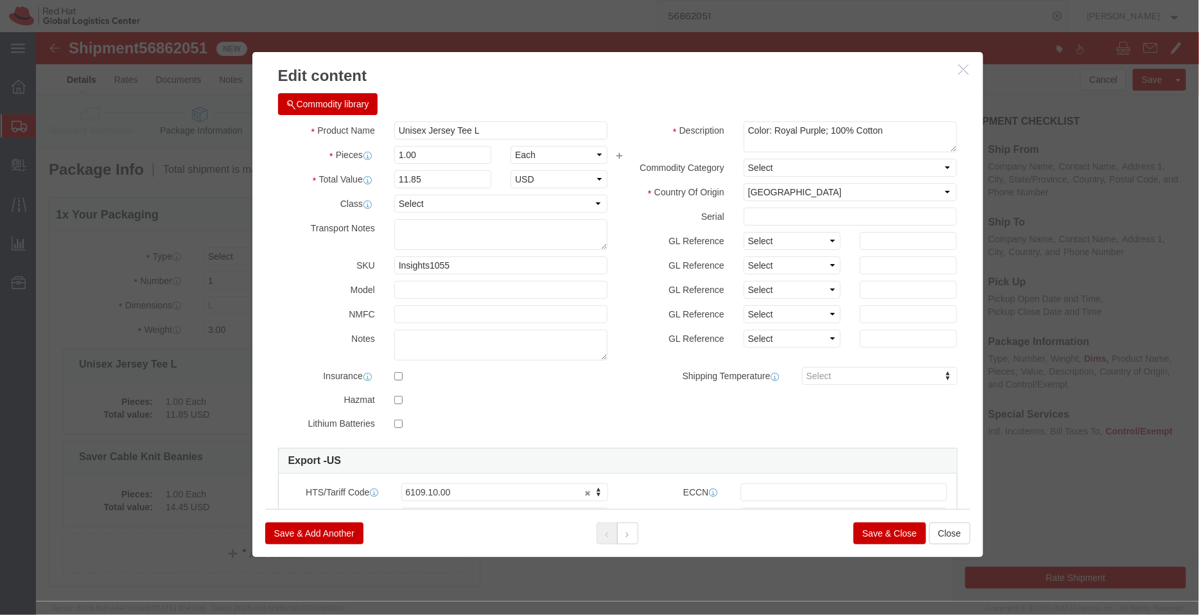
click icon "button"
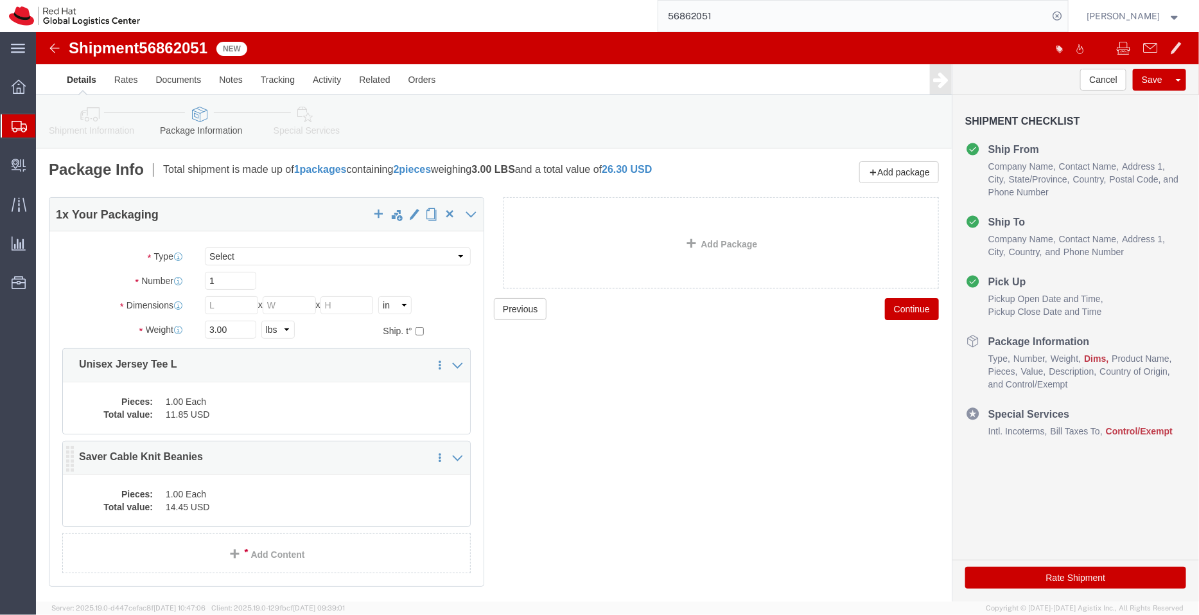
click dd "14.45 USD"
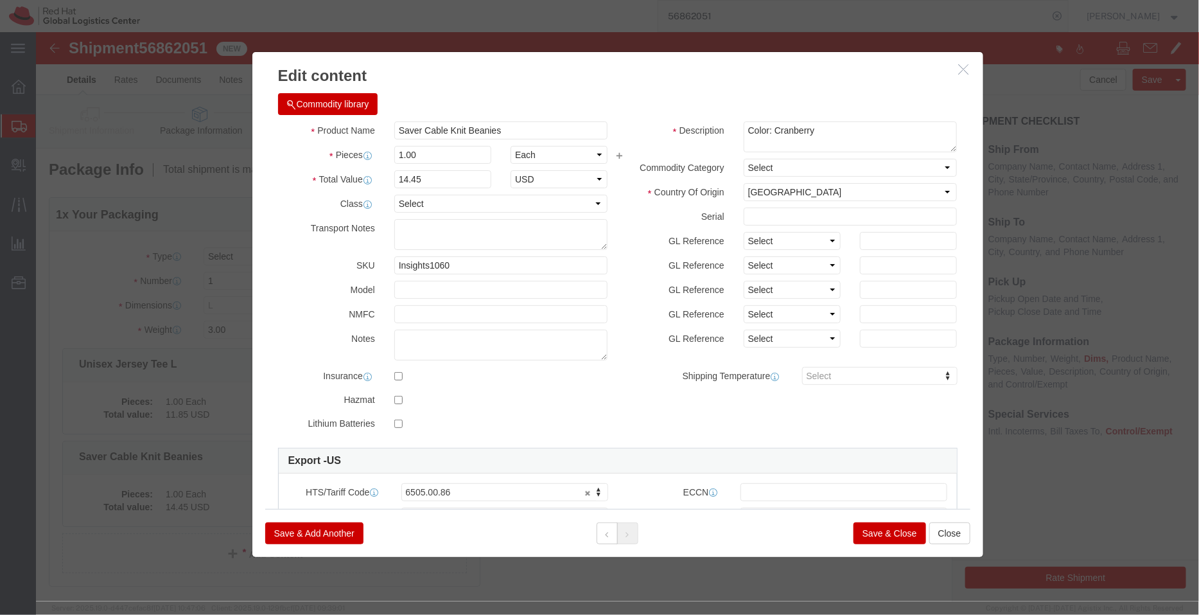
click button "Save & Close"
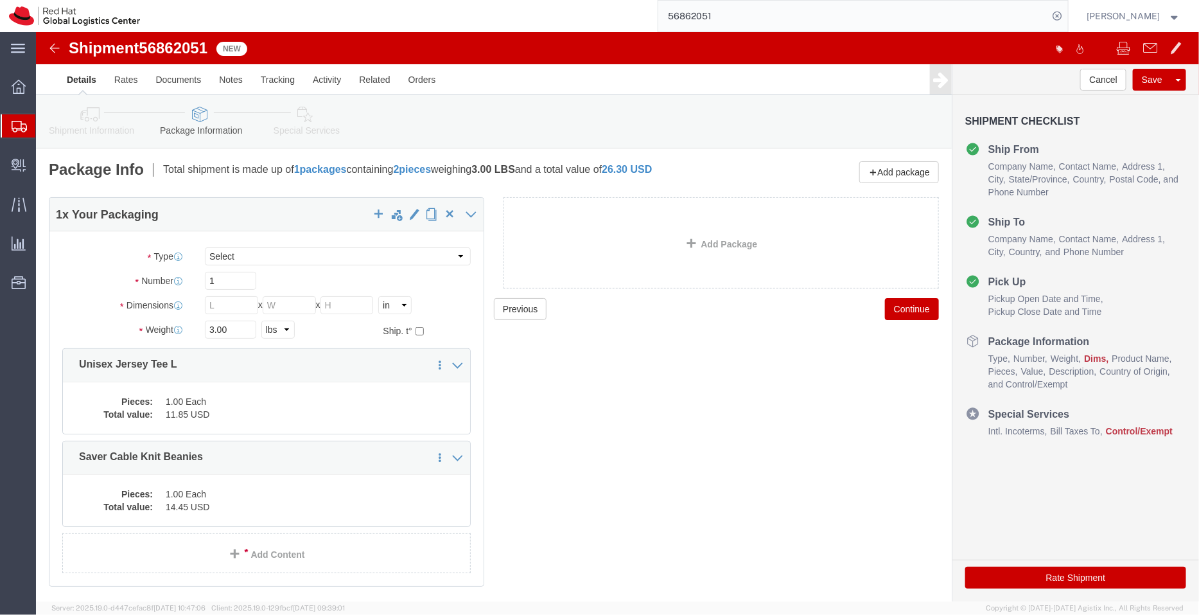
click link "Special Services"
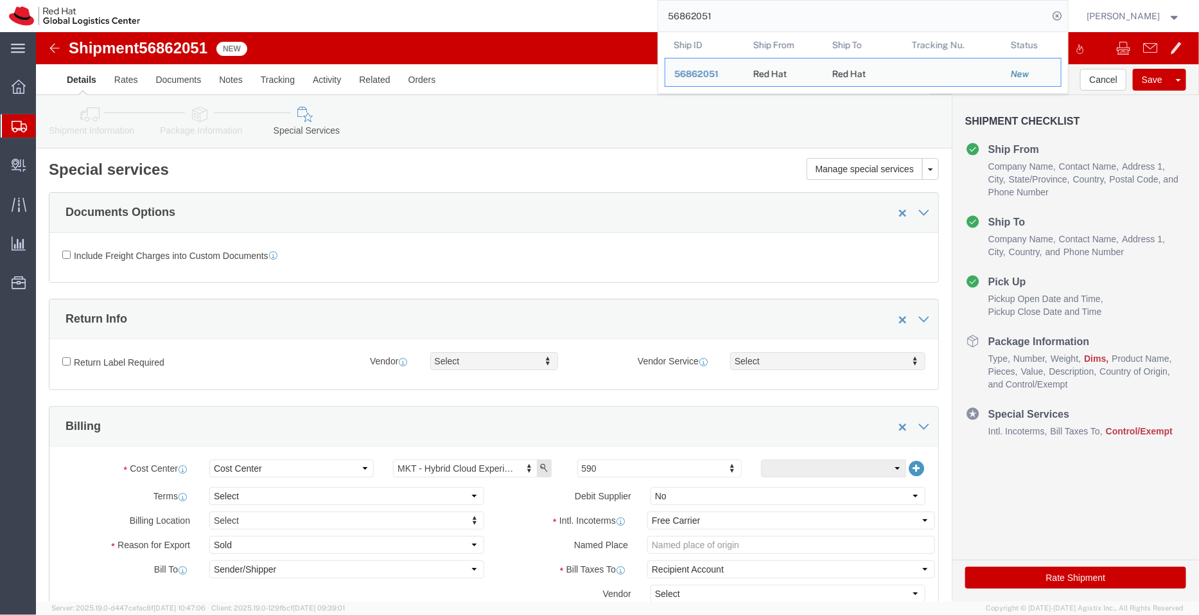
drag, startPoint x: 699, startPoint y: 13, endPoint x: 605, endPoint y: 11, distance: 93.8
click at [605, 11] on div "56862051 Ship ID Ship From Ship To Tracking Nu. Status Ship ID 56862051 Ship Fr…" at bounding box center [608, 16] width 919 height 32
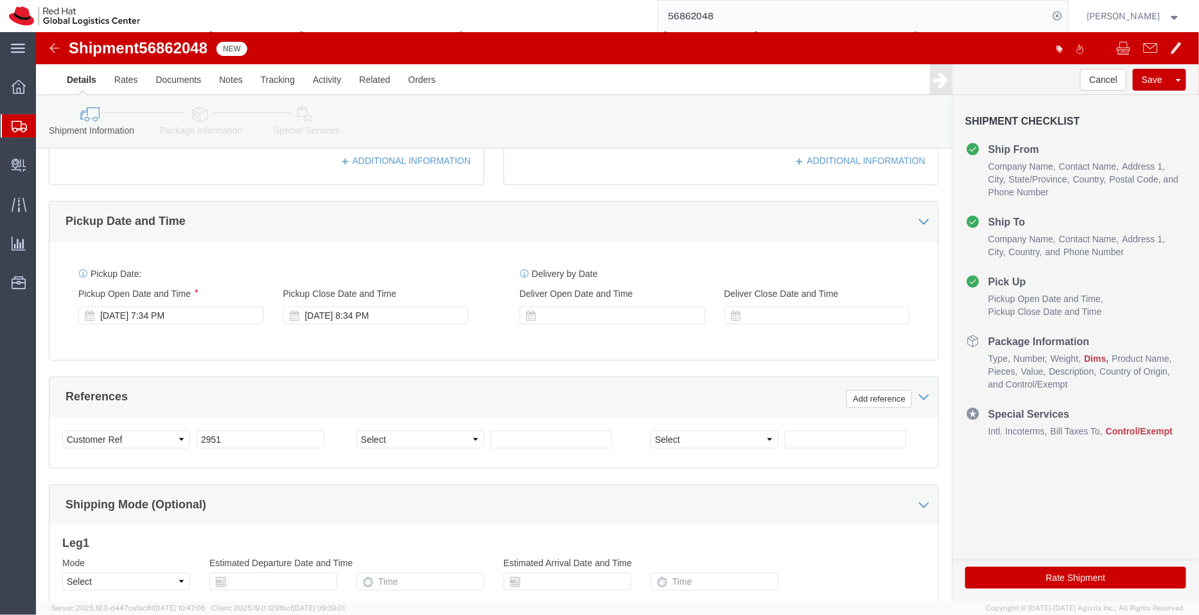
scroll to position [412, 0]
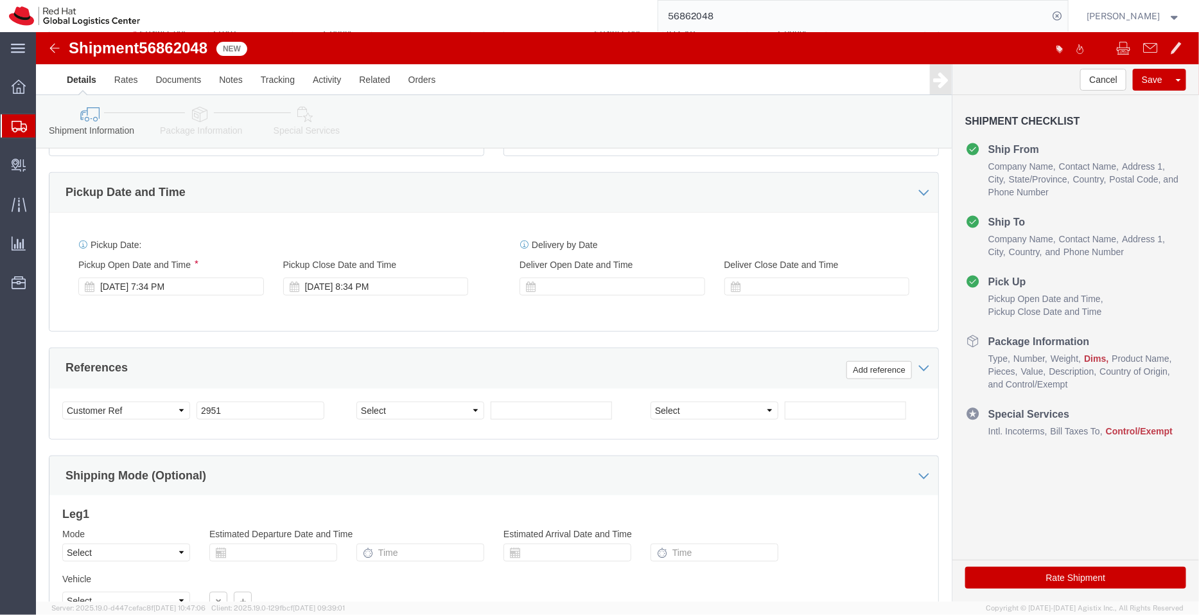
click icon
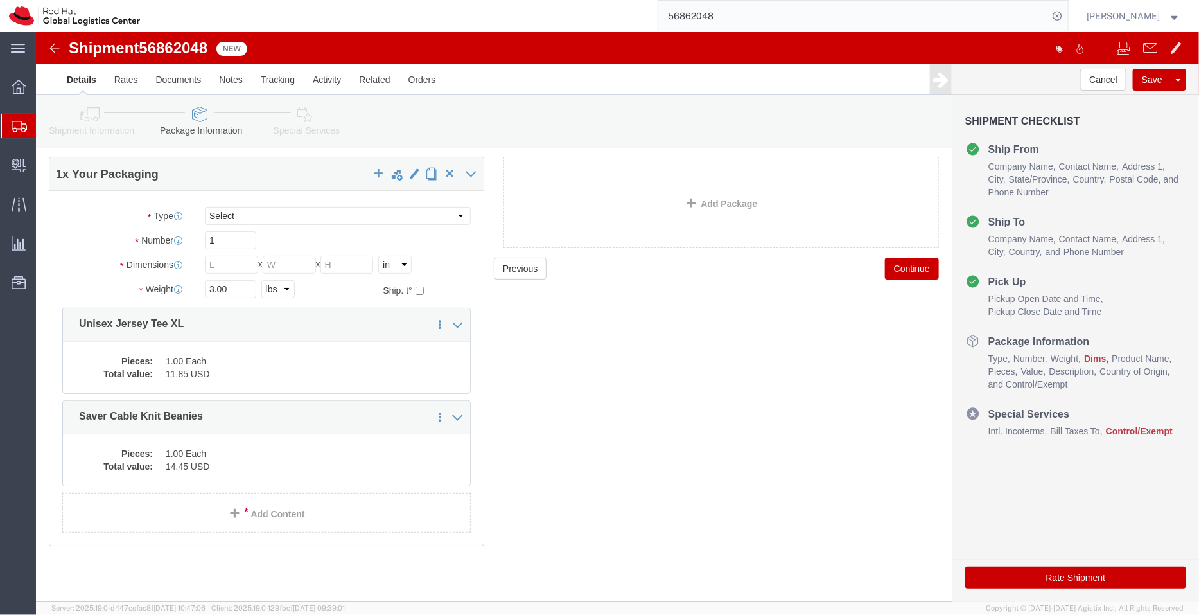
scroll to position [40, 0]
click dd "11.85 USD"
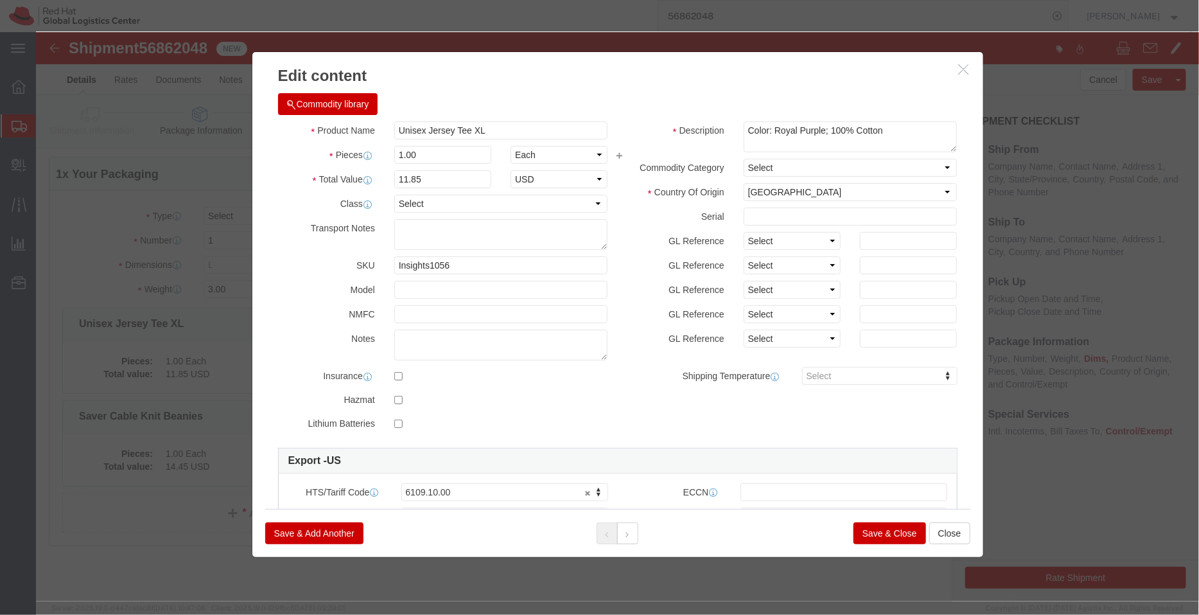
click button "Save & Close"
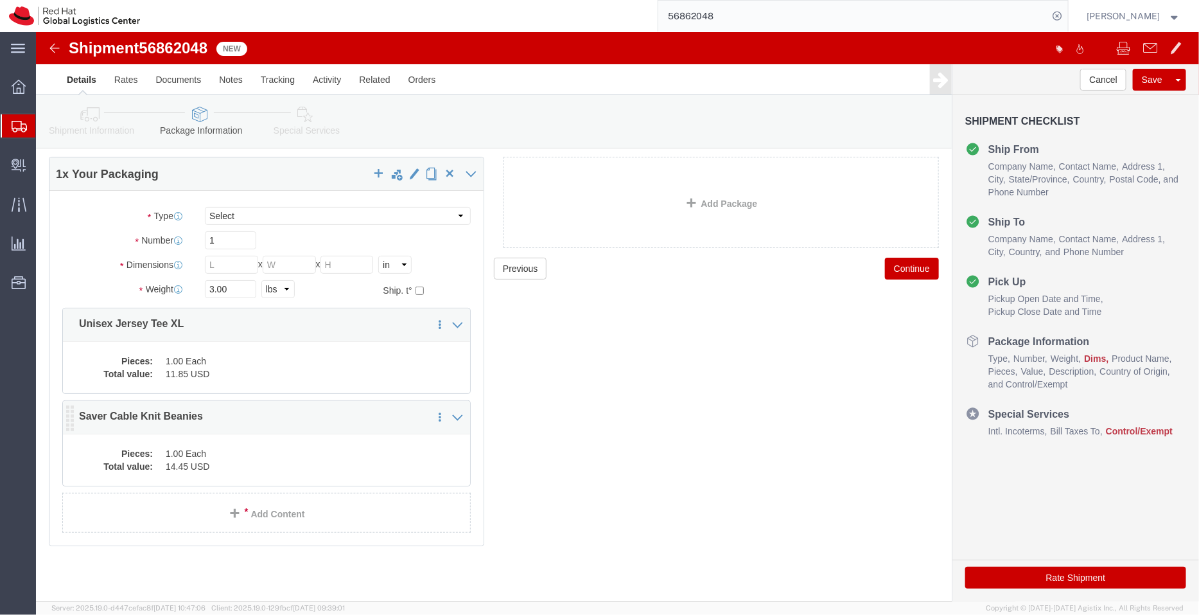
click dd "14.45 USD"
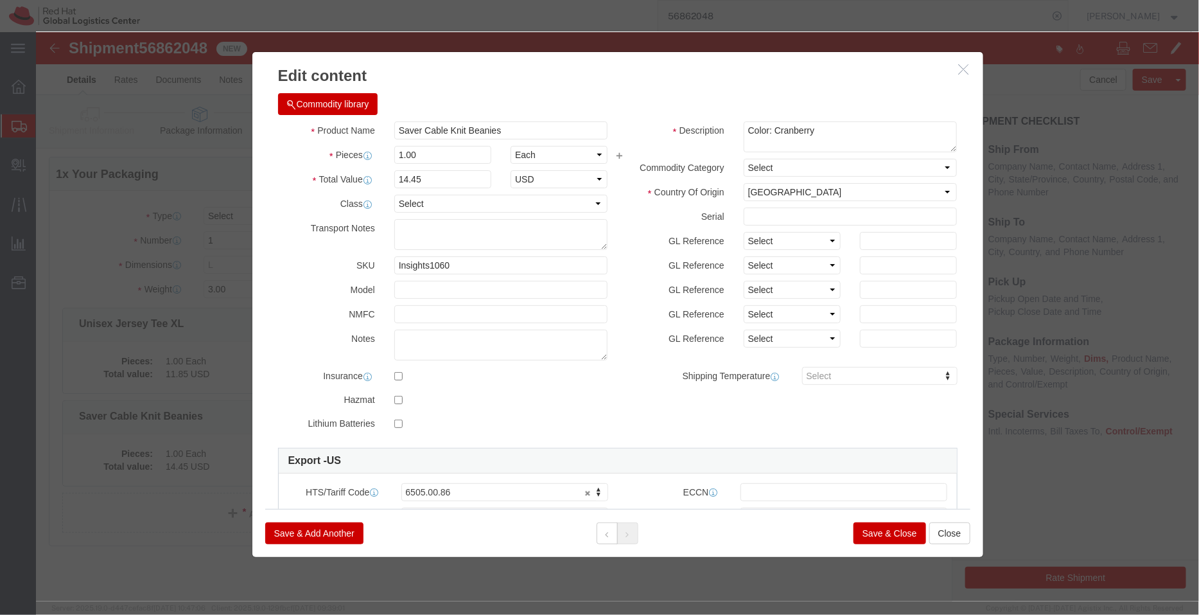
click icon "button"
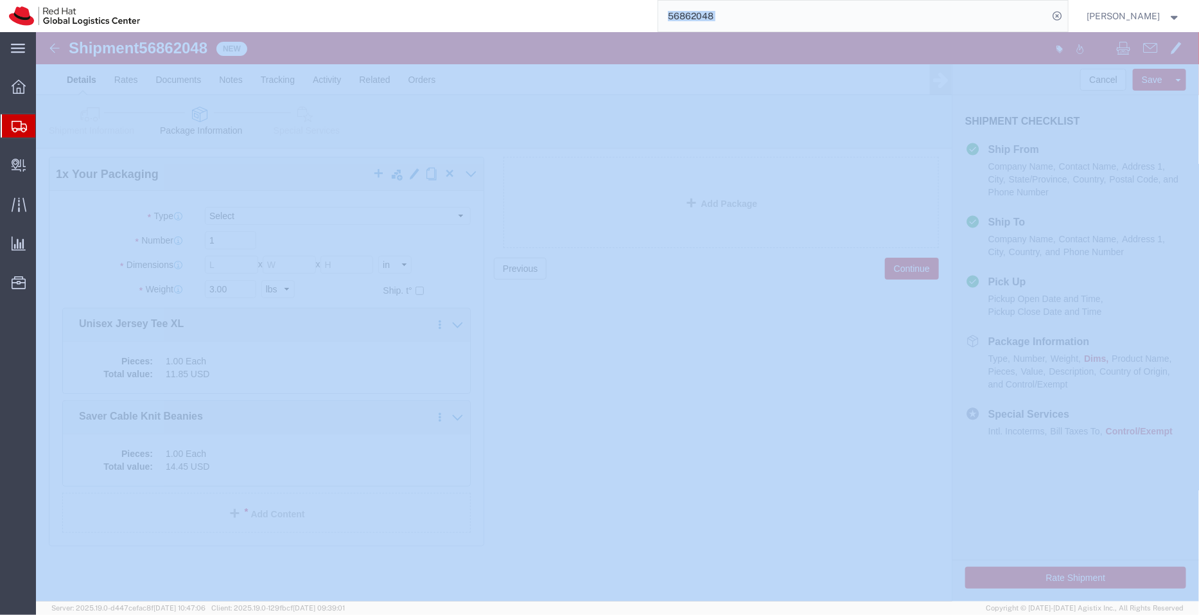
click at [591, 0] on html "main_menu Created with Sketch. Collapse Menu Overview Shipments Shipment Manage…" at bounding box center [599, 307] width 1199 height 615
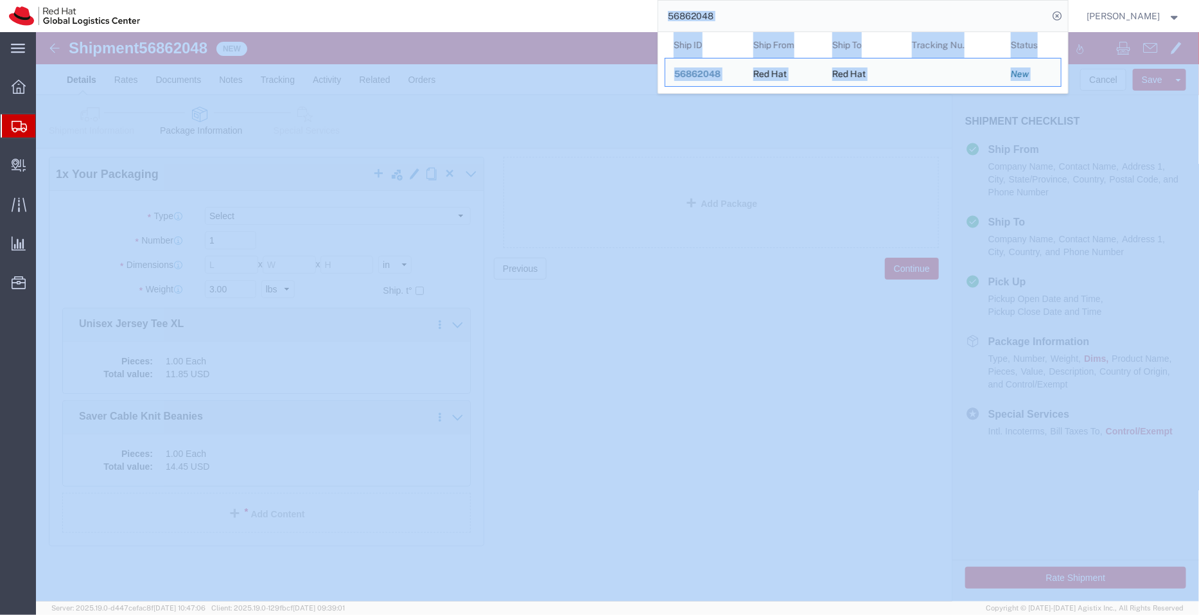
click at [954, 15] on input "56862048" at bounding box center [853, 16] width 390 height 31
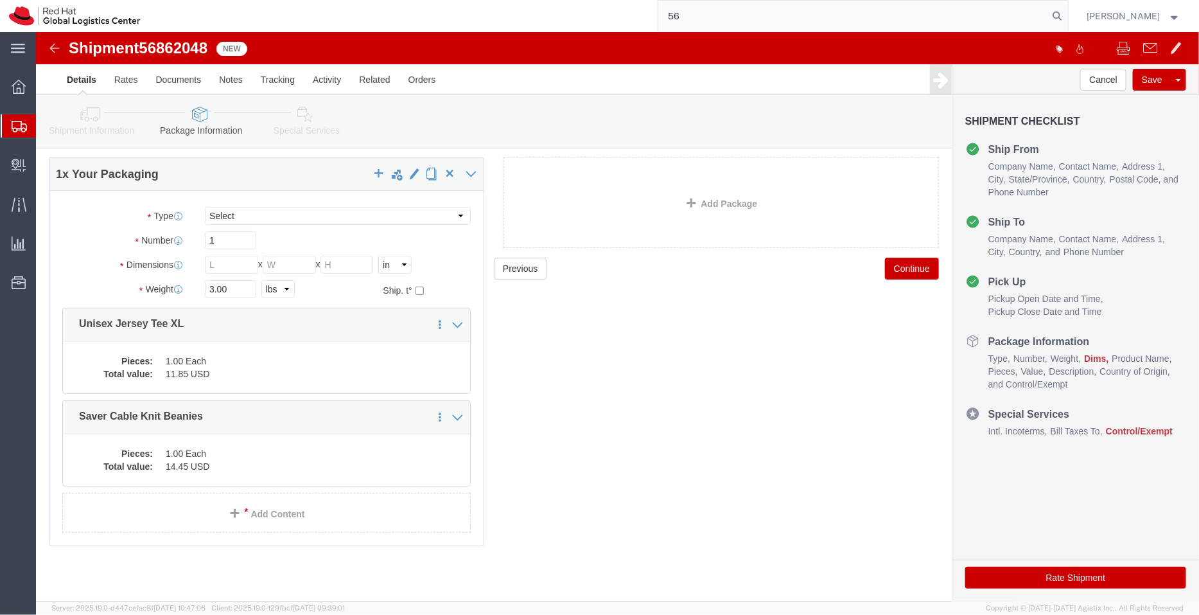
type input "5"
paste input "56861941"
type input "56861941"
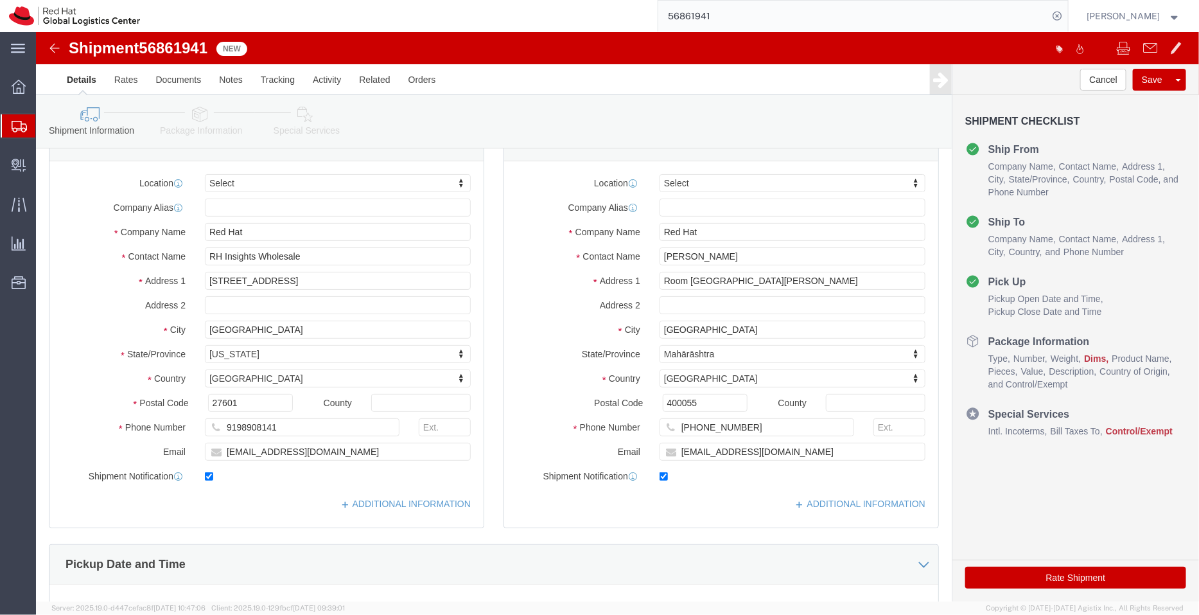
click icon
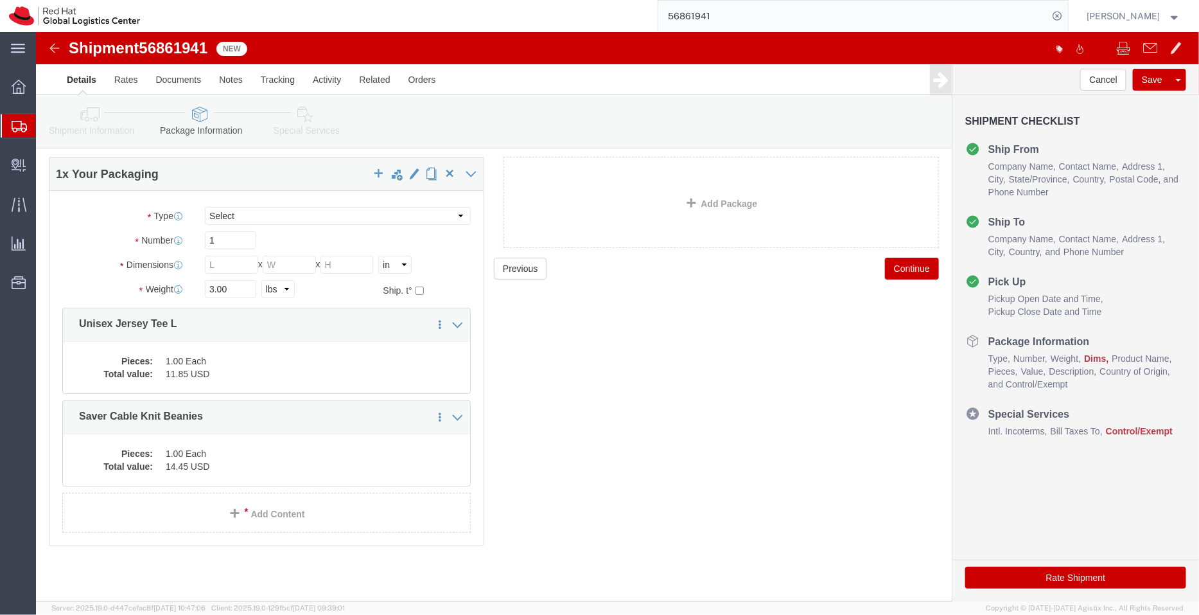
click at [0, 0] on span "Shipment Manager" at bounding box center [0, 0] width 0 height 0
